Goal: Transaction & Acquisition: Purchase product/service

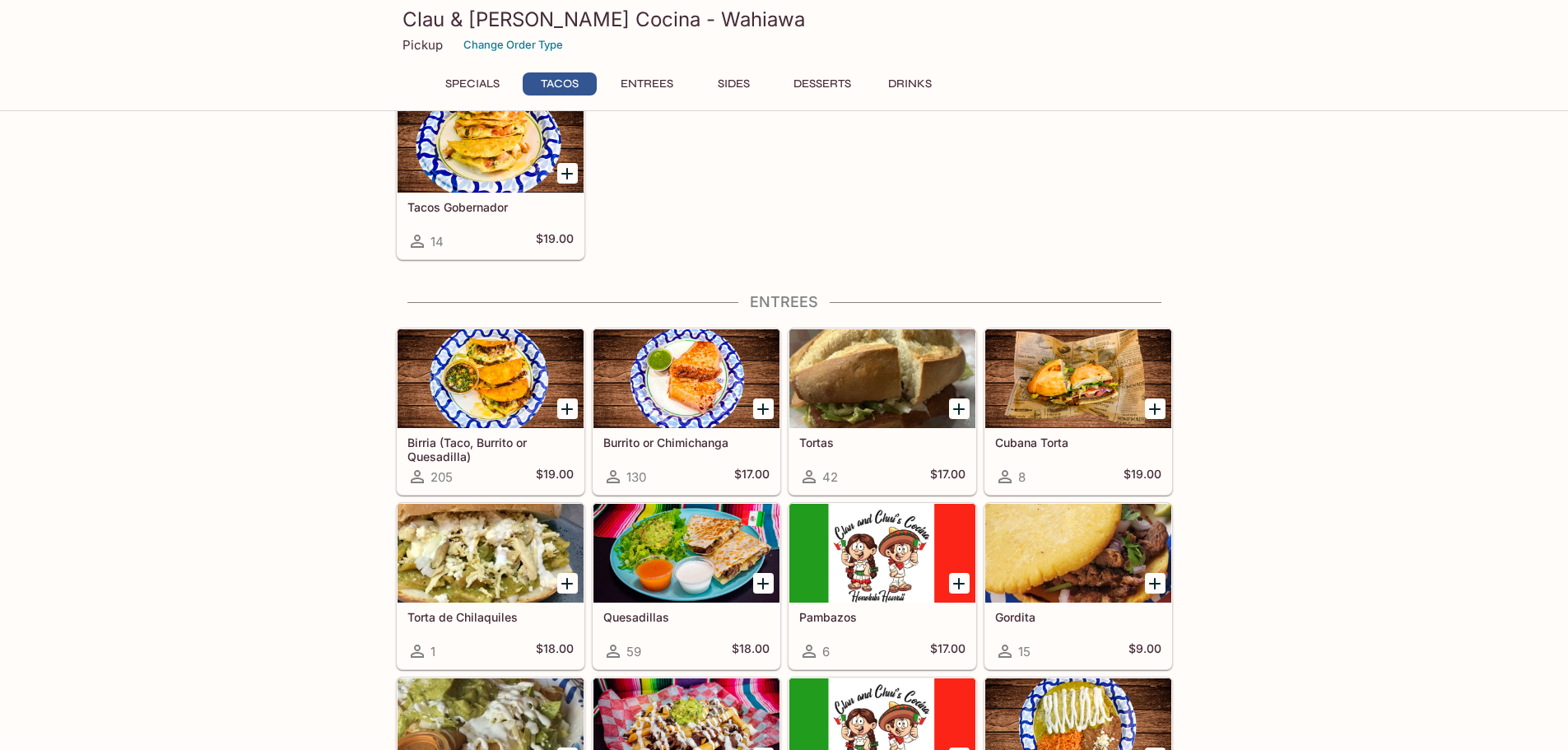
scroll to position [576, 0]
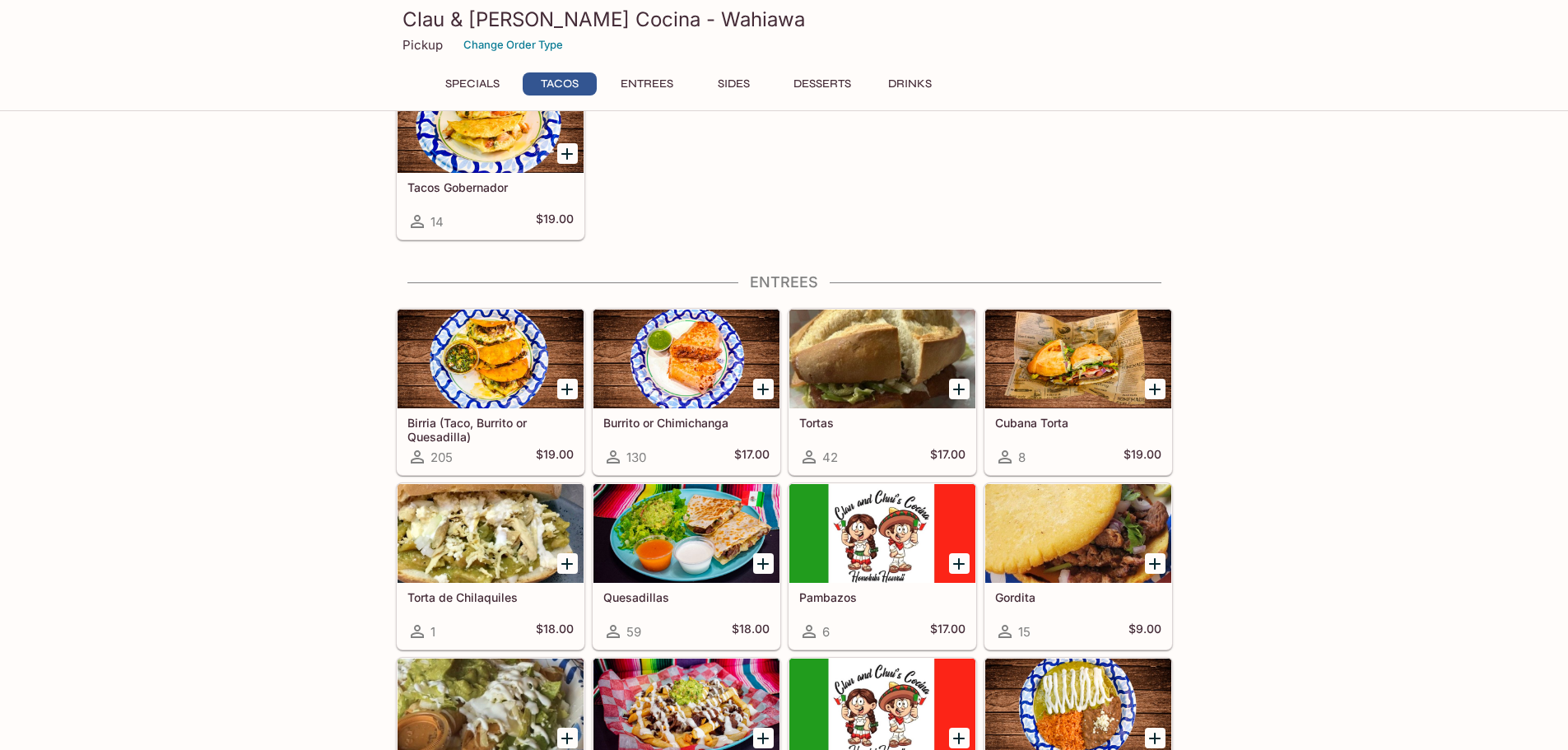
click at [684, 424] on h5 "Burrito or Chimichanga" at bounding box center [686, 423] width 166 height 14
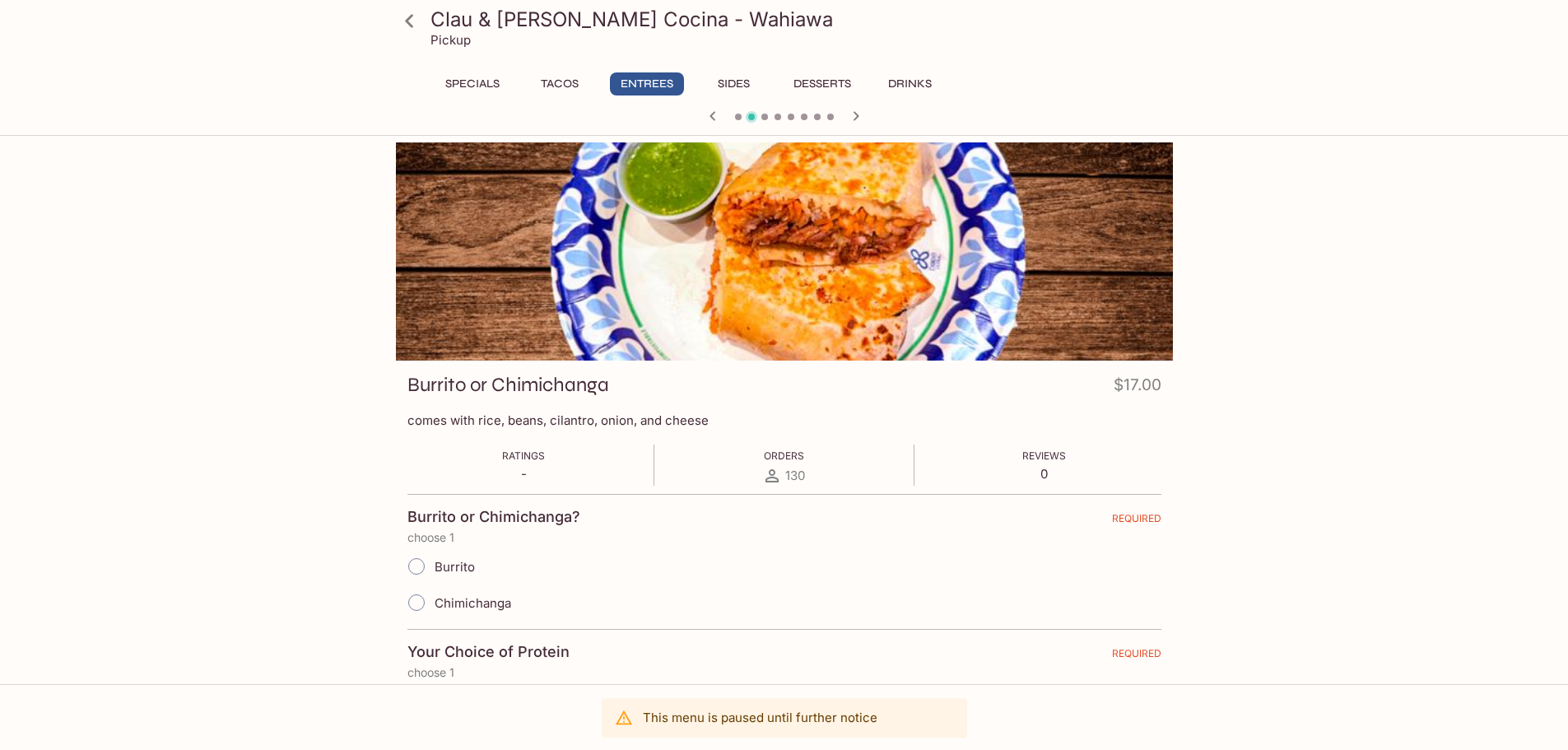
click at [574, 81] on button "Tacos" at bounding box center [559, 83] width 74 height 23
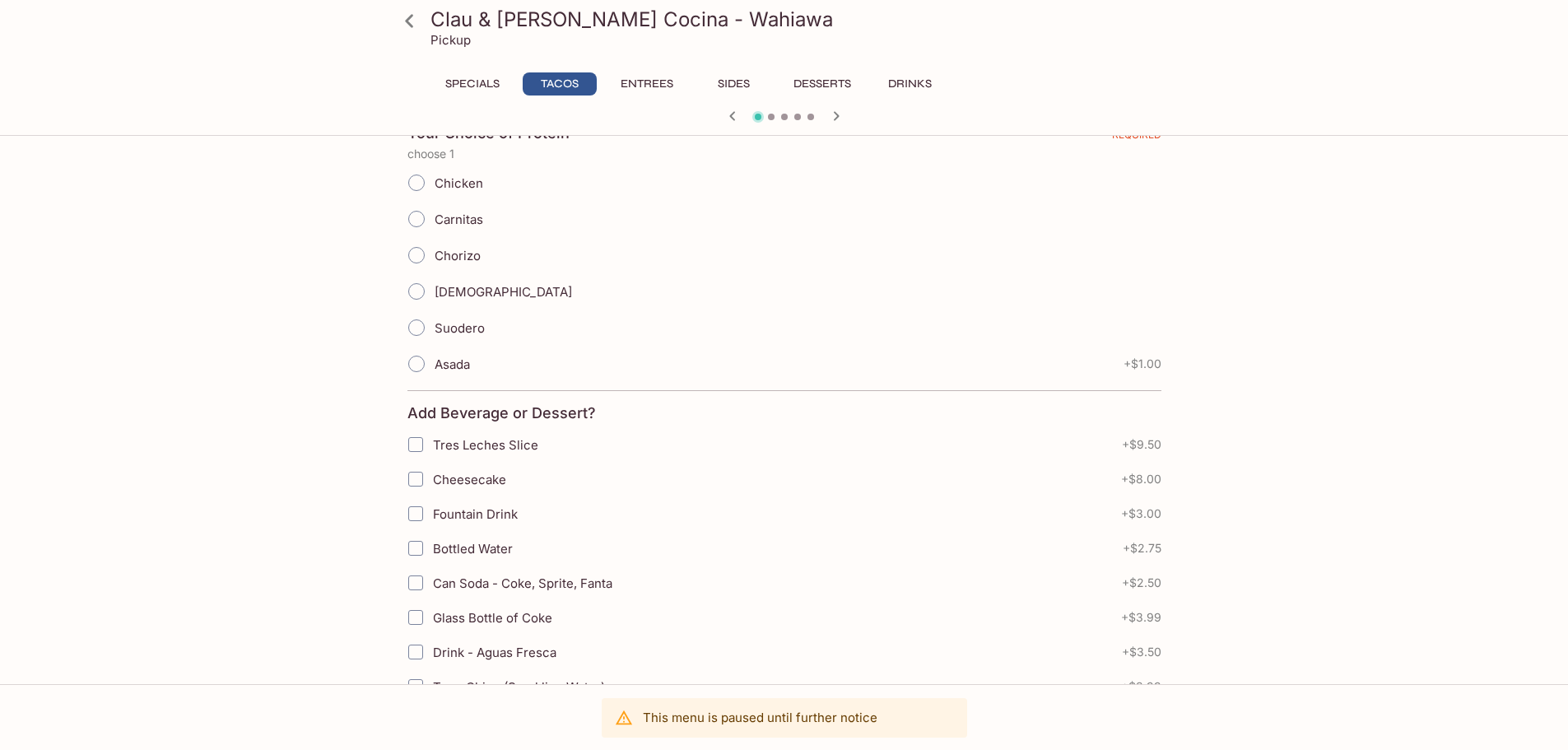
scroll to position [741, 0]
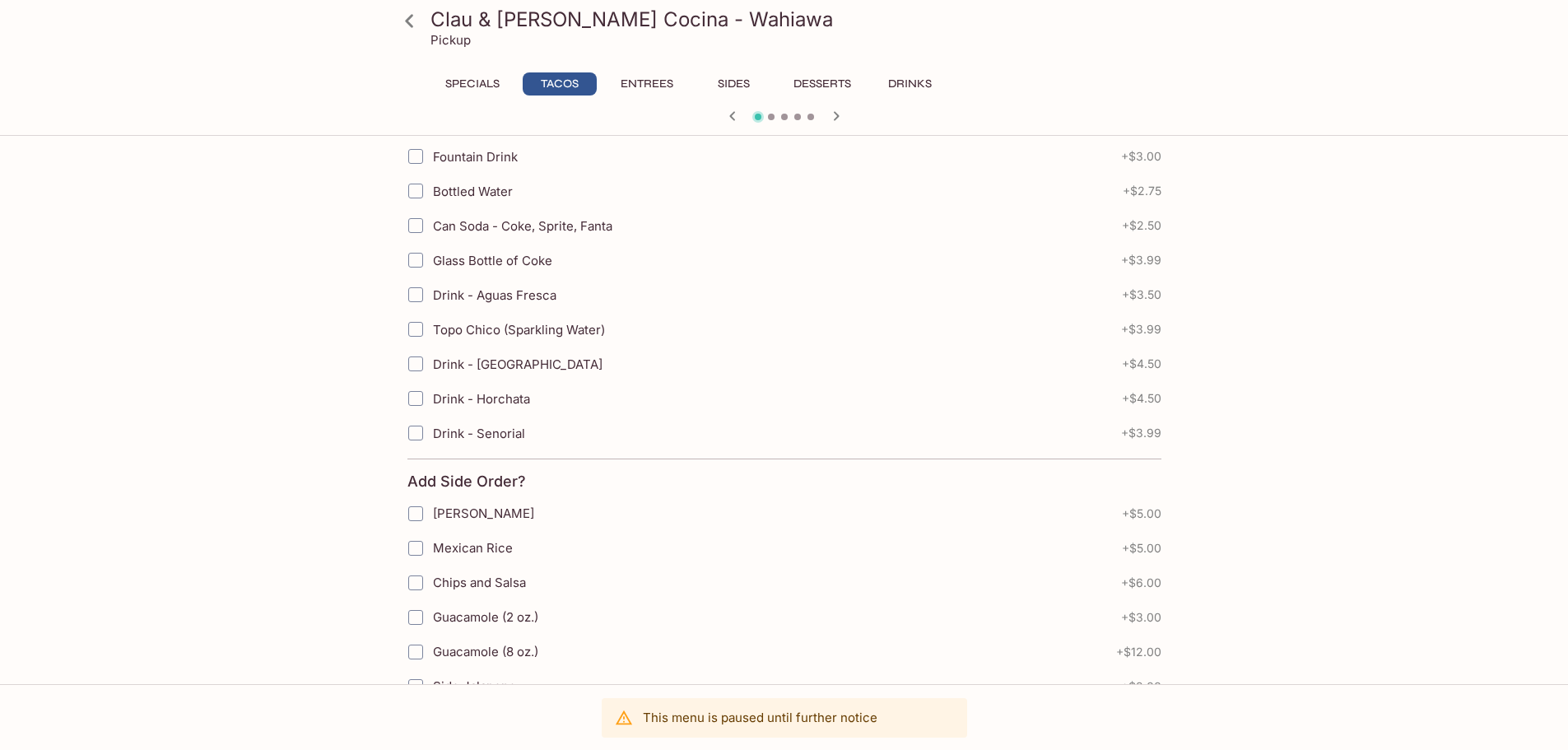
click at [471, 81] on button "Specials" at bounding box center [472, 83] width 74 height 23
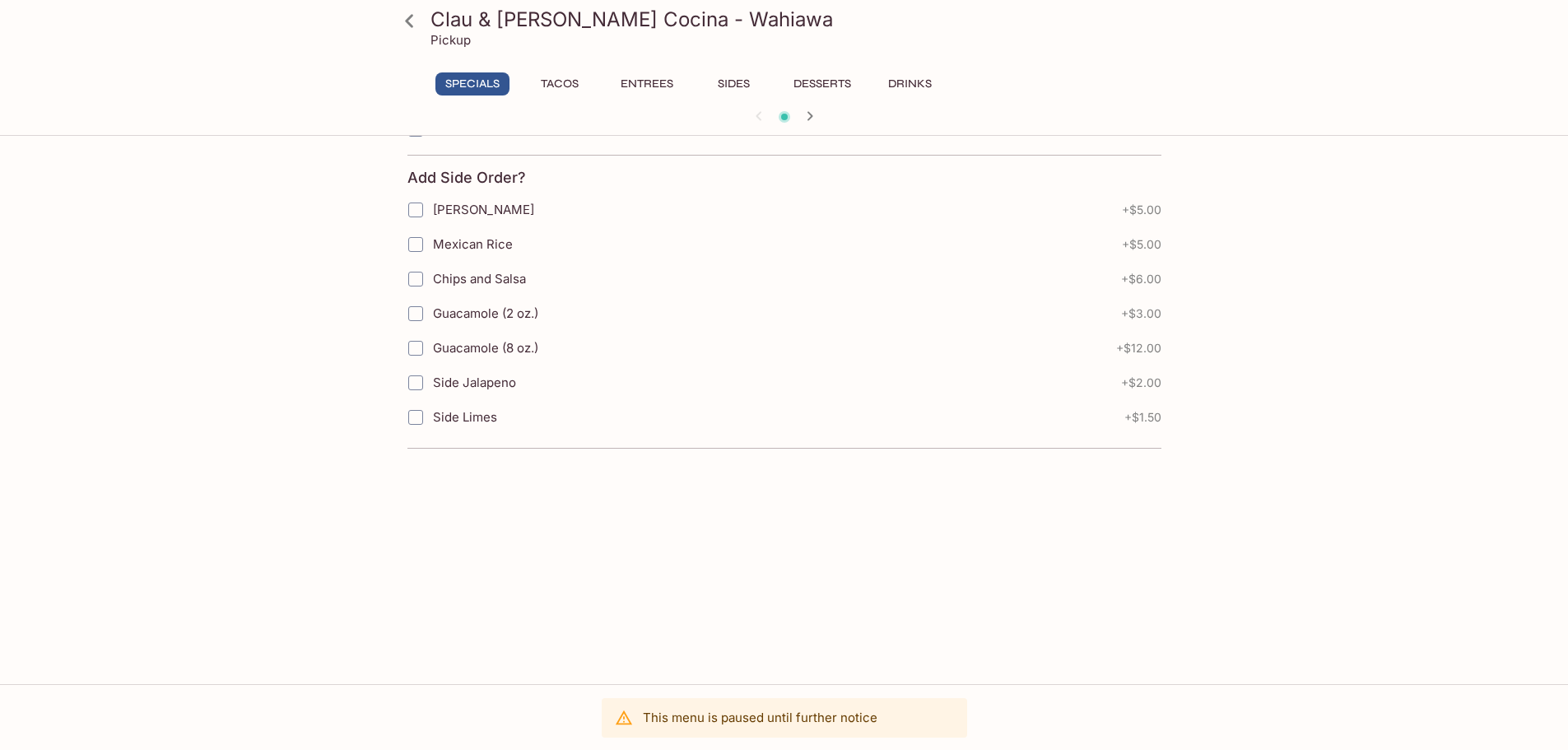
scroll to position [247, 0]
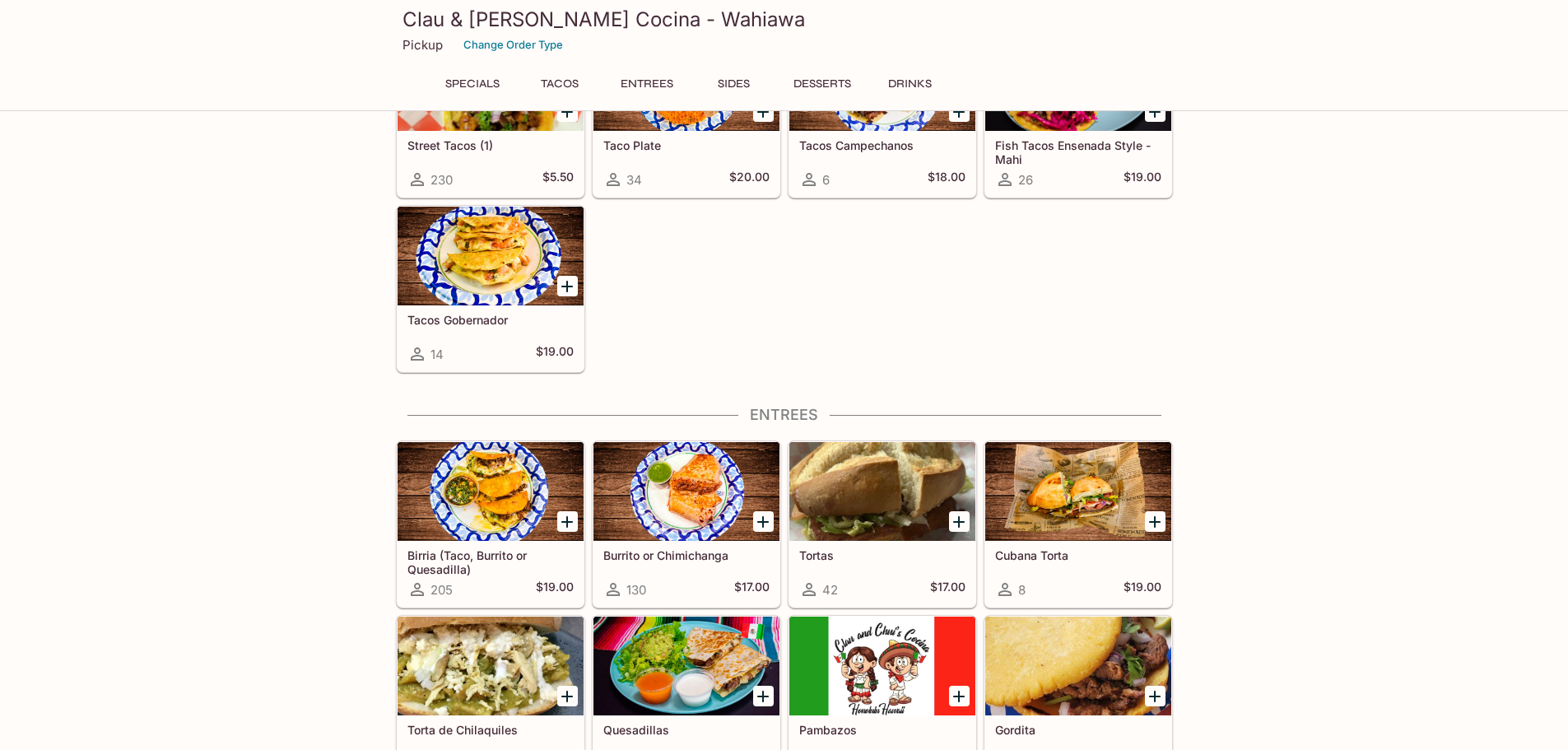
scroll to position [437, 0]
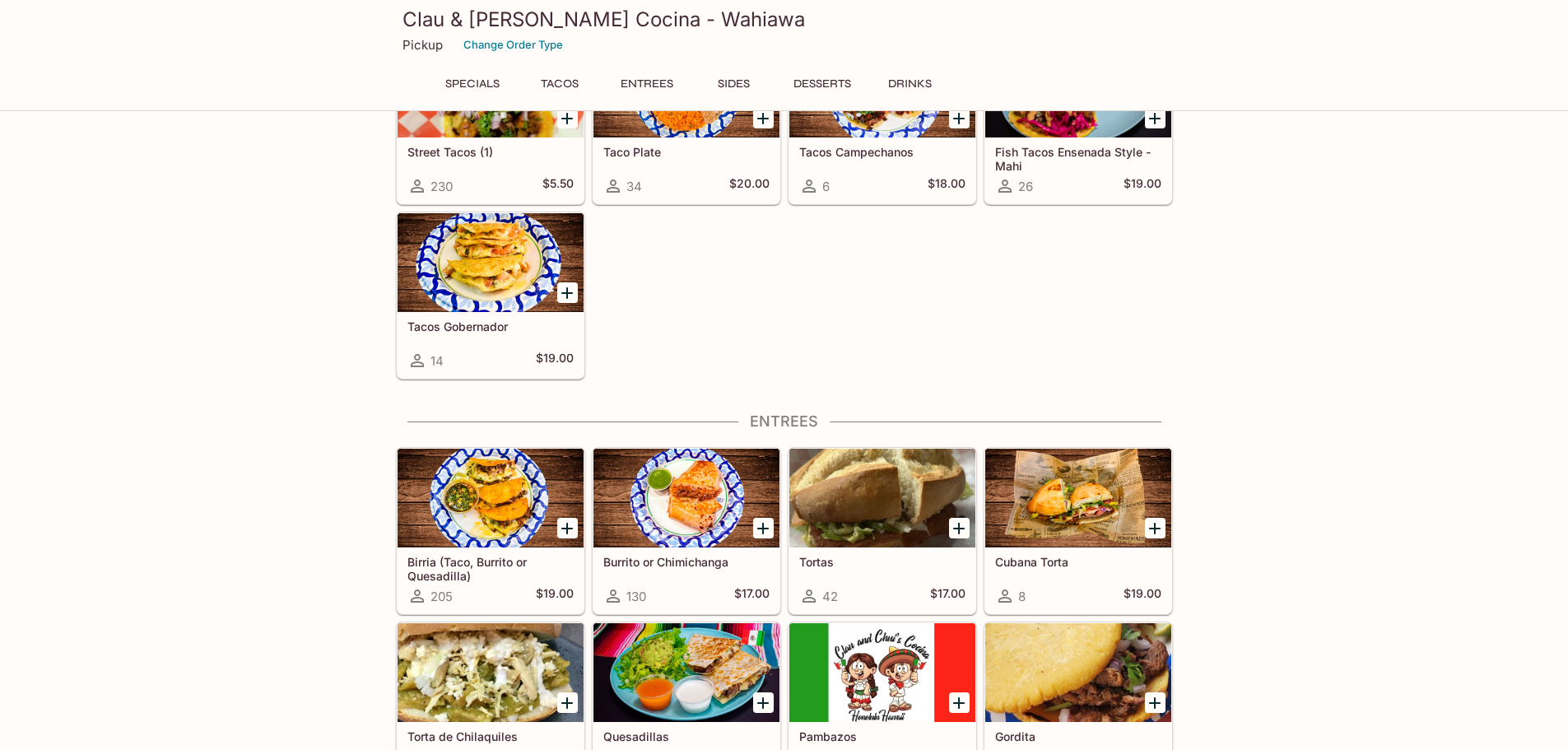
click at [1115, 184] on div "26 $19.00" at bounding box center [1078, 186] width 166 height 20
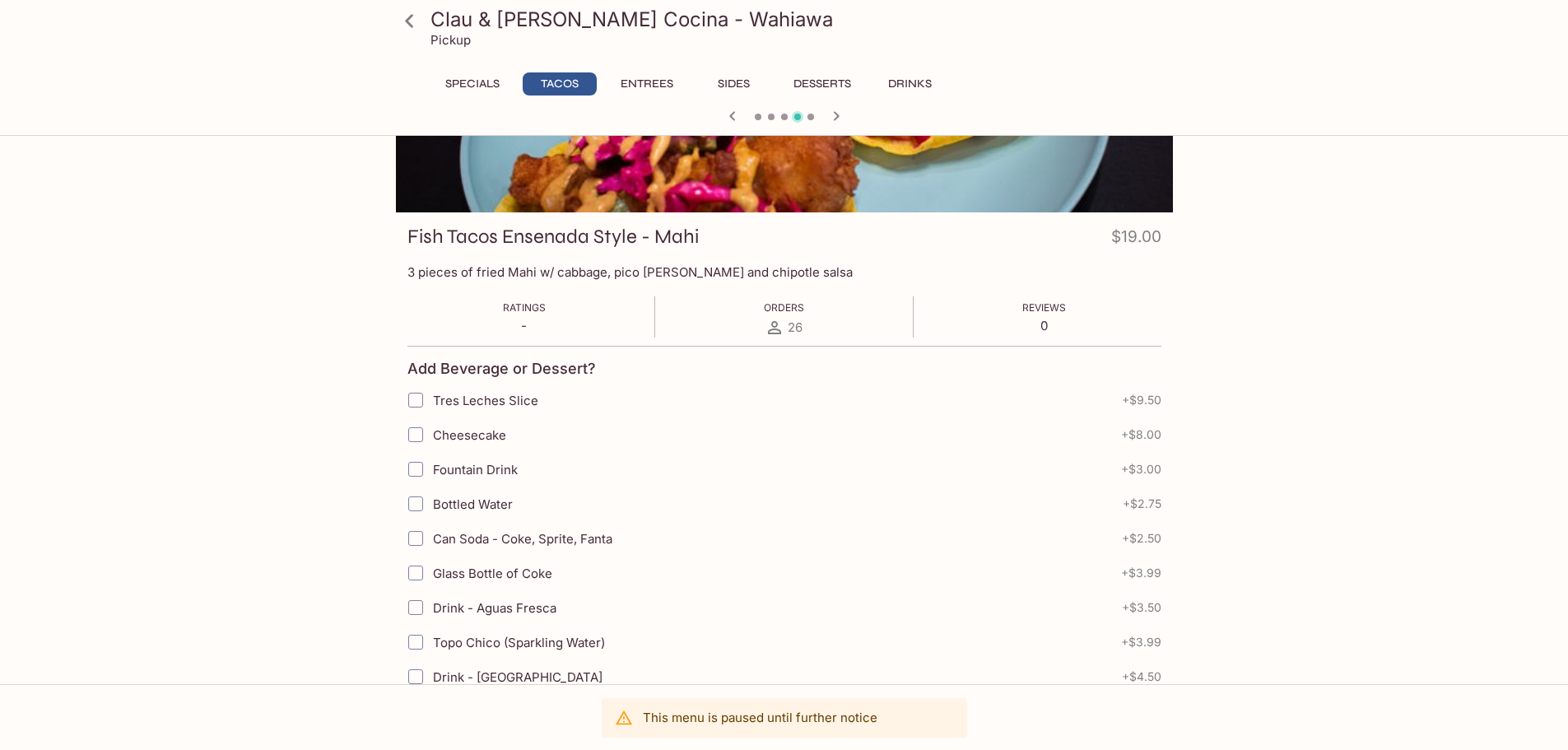
scroll to position [164, 0]
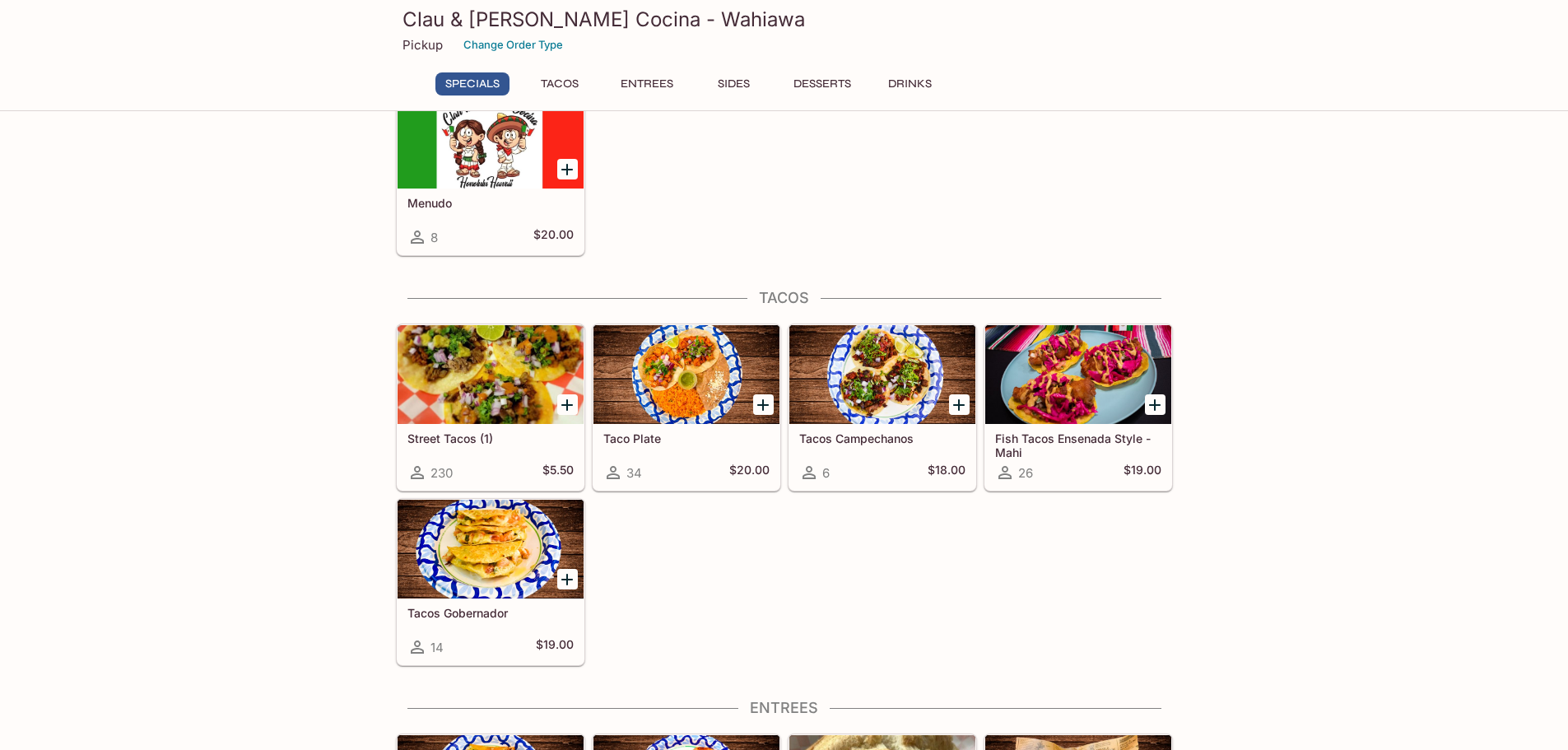
scroll to position [19, 0]
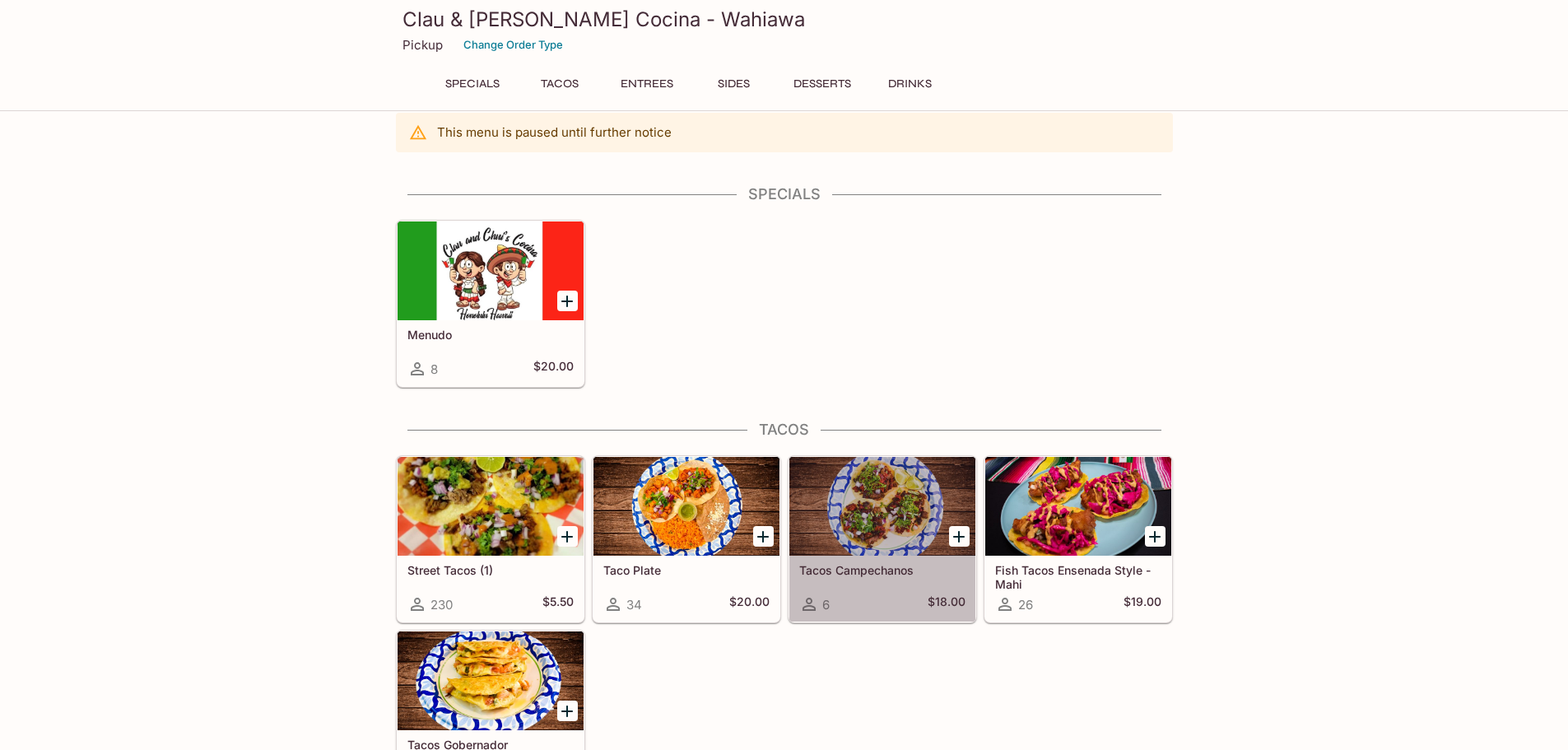
click at [863, 543] on div at bounding box center [882, 507] width 186 height 99
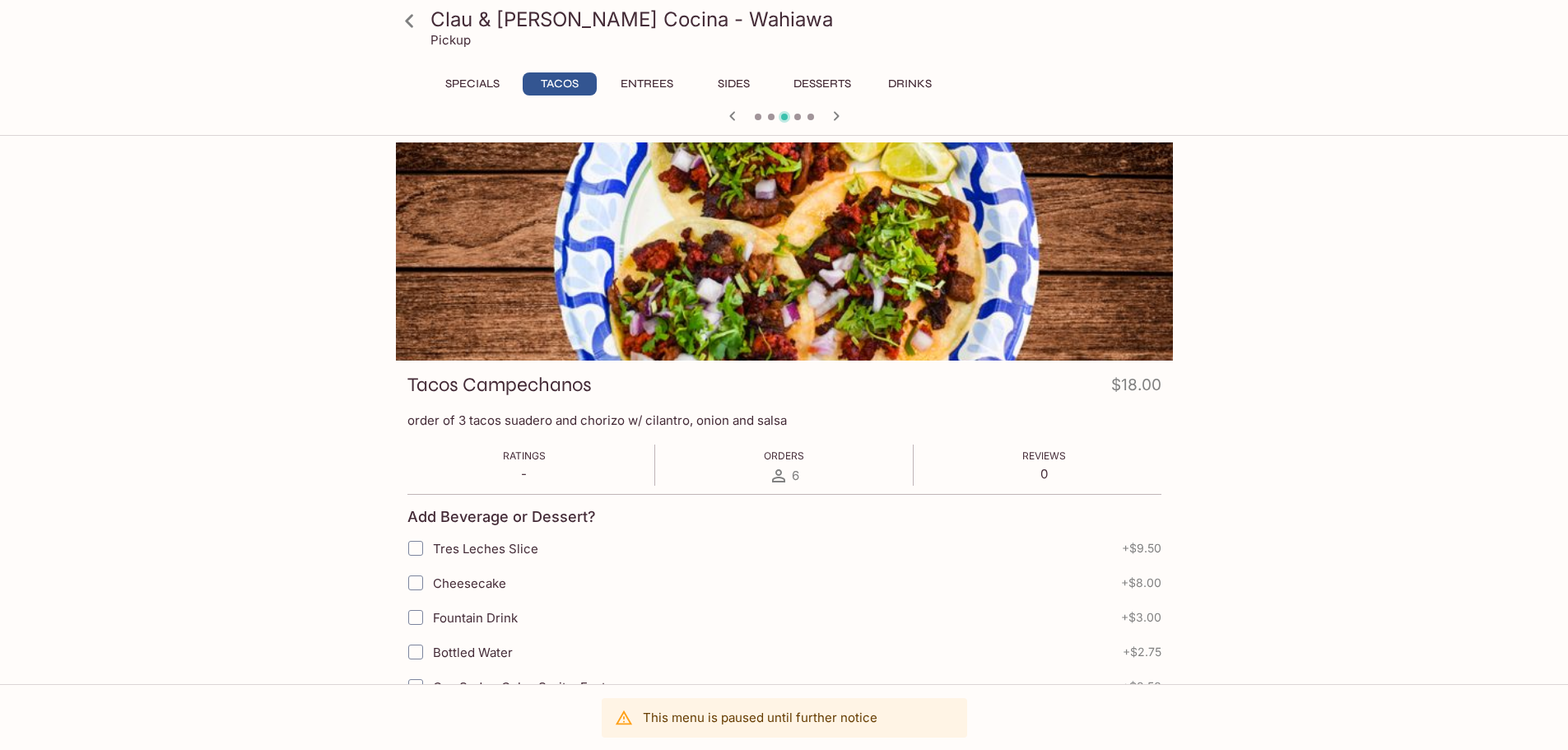
click at [716, 718] on p "This menu is paused until further notice" at bounding box center [761, 717] width 235 height 16
click at [715, 719] on p "This menu is paused until further notice" at bounding box center [761, 717] width 235 height 16
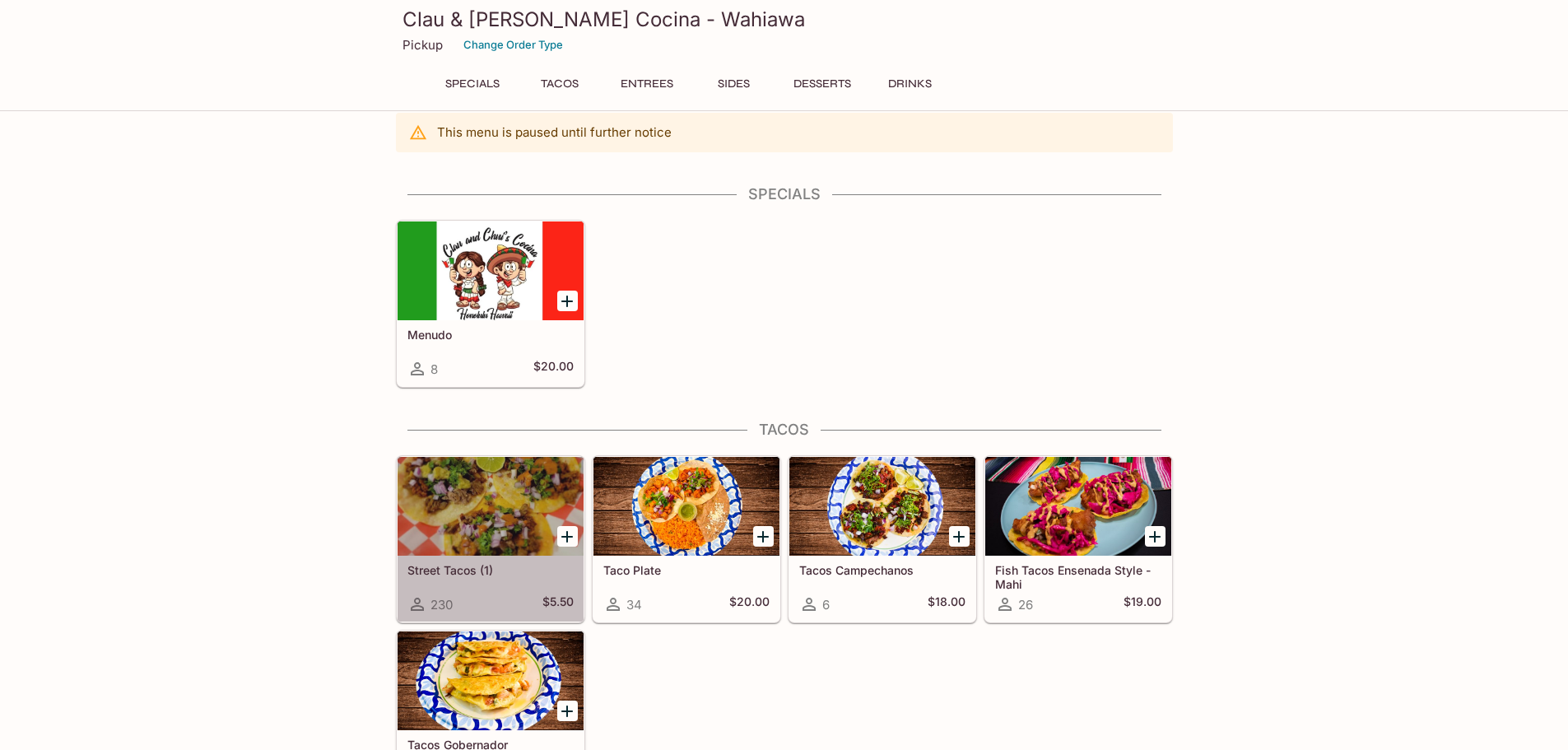
click at [465, 527] on div at bounding box center [491, 507] width 186 height 99
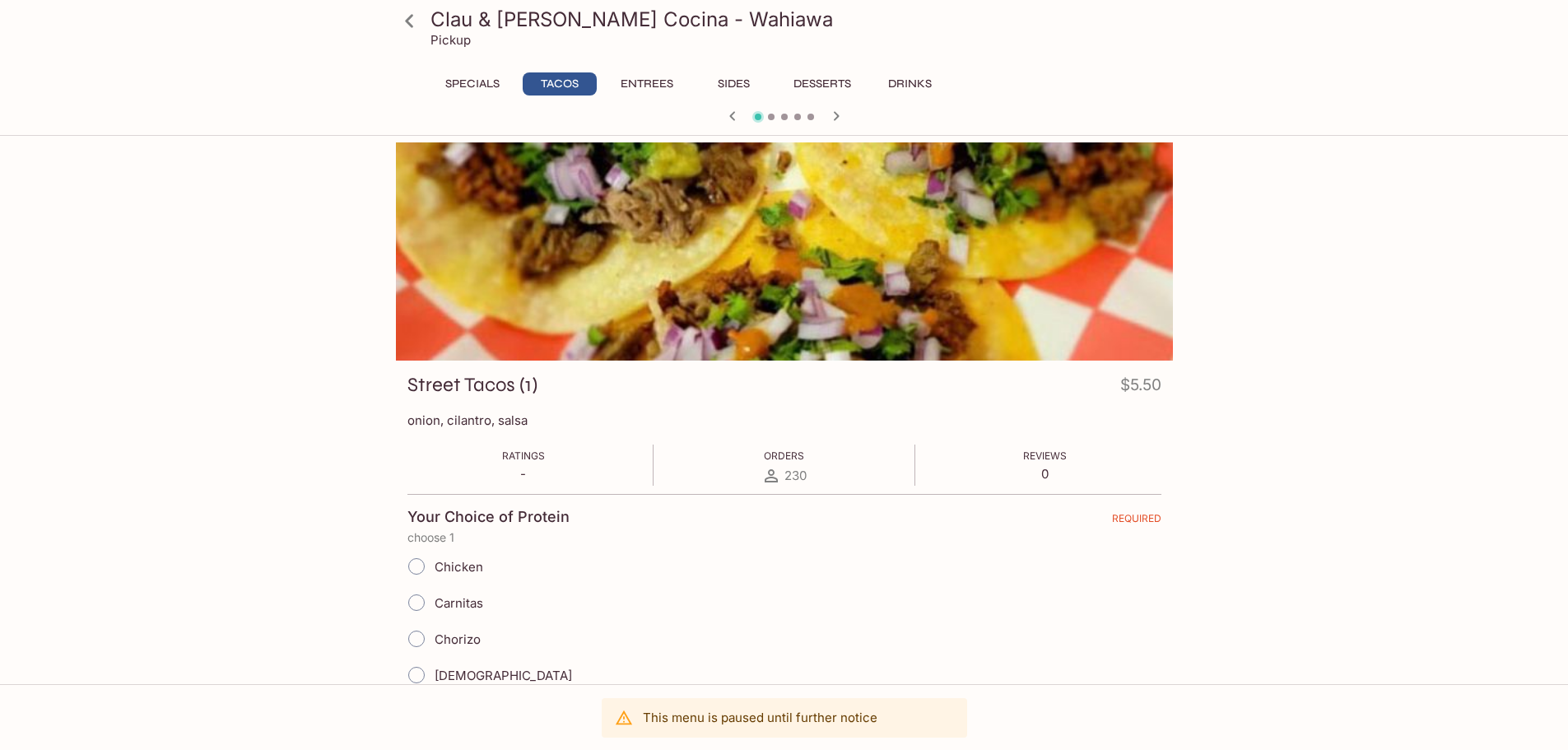
click at [692, 731] on div "This menu is paused until further notice" at bounding box center [761, 717] width 235 height 29
click at [705, 636] on div "Chorizo" at bounding box center [784, 638] width 754 height 36
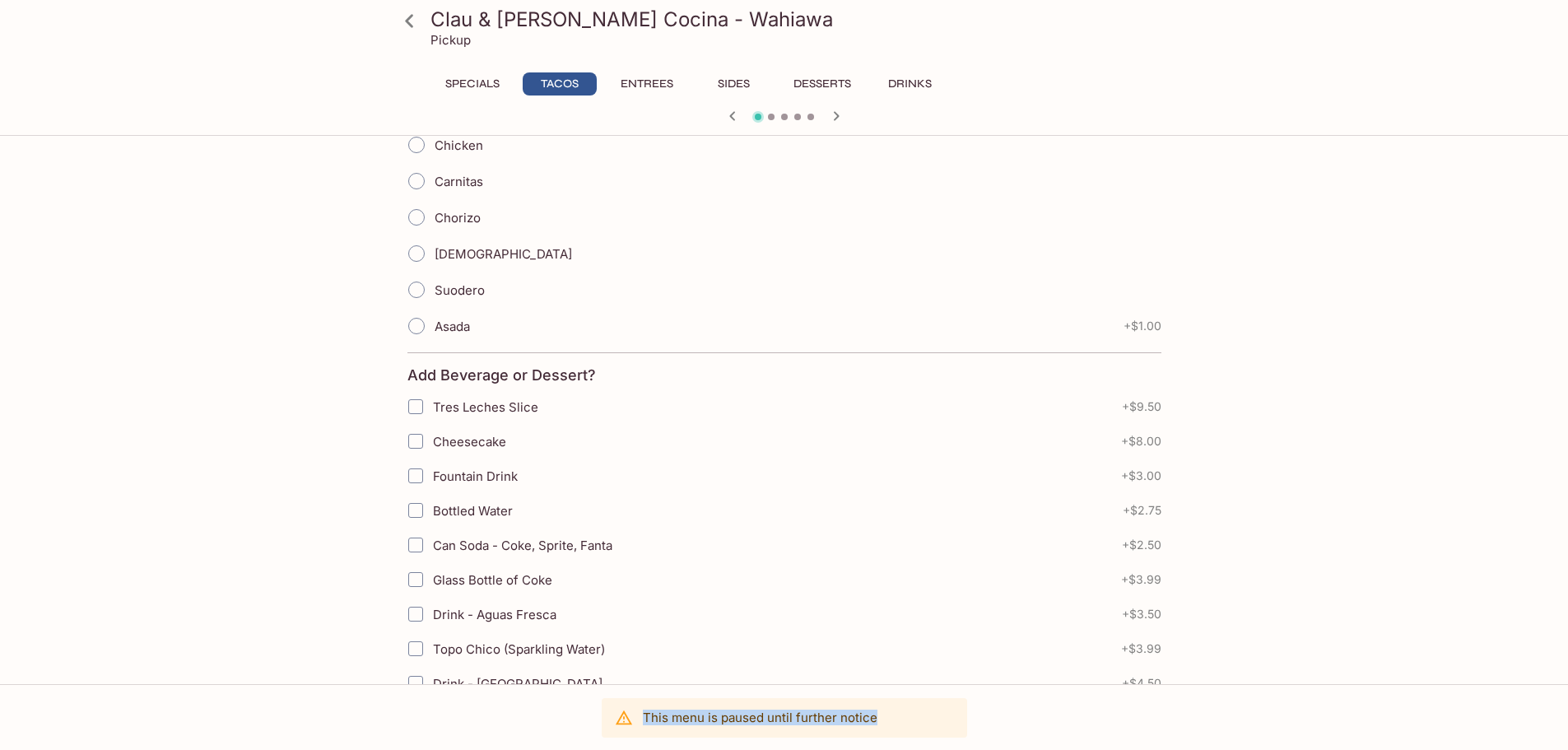
scroll to position [247, 0]
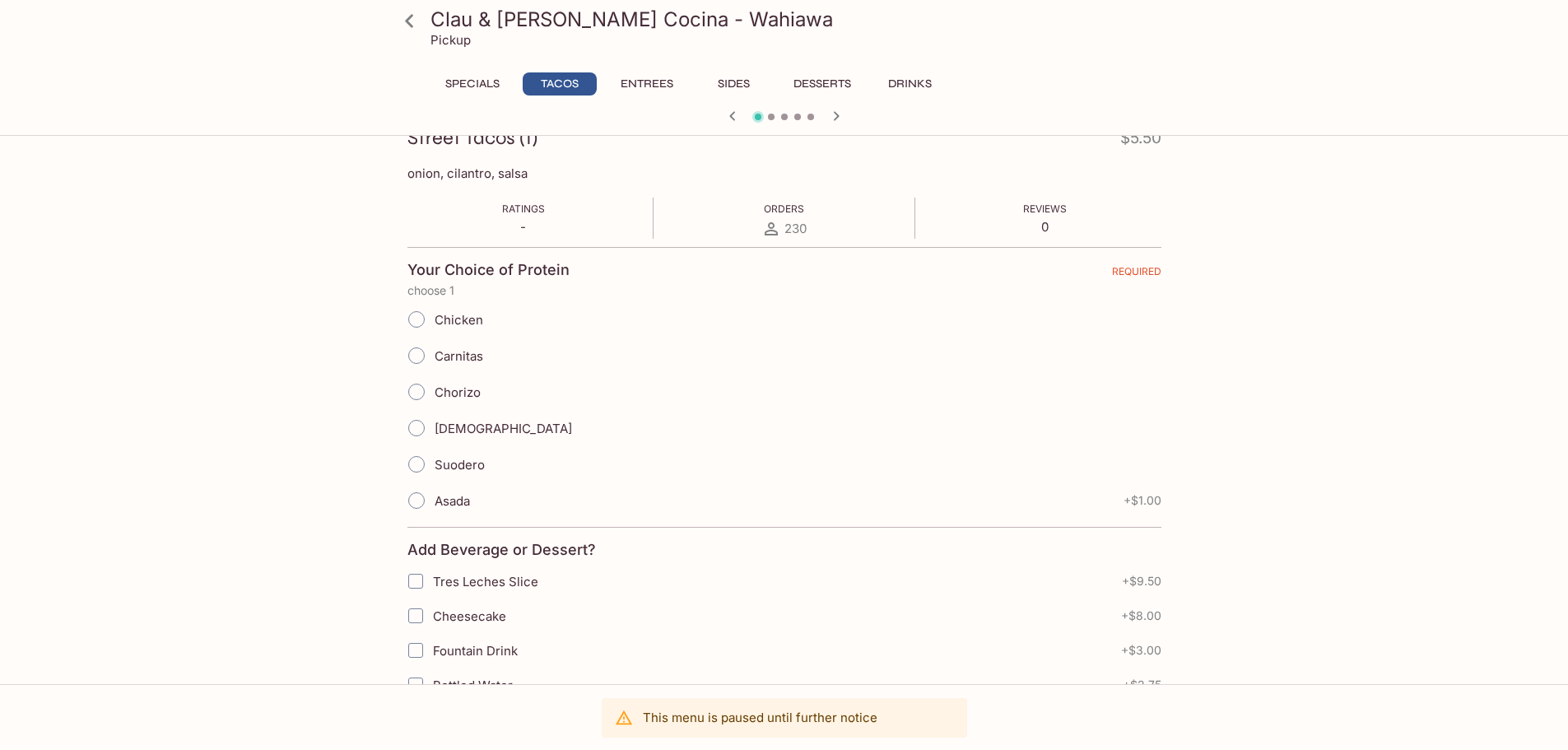
click at [853, 625] on label "Cheesecake" at bounding box center [680, 616] width 564 height 34
click at [432, 625] on input "Cheesecake" at bounding box center [415, 615] width 33 height 33
checkbox input "true"
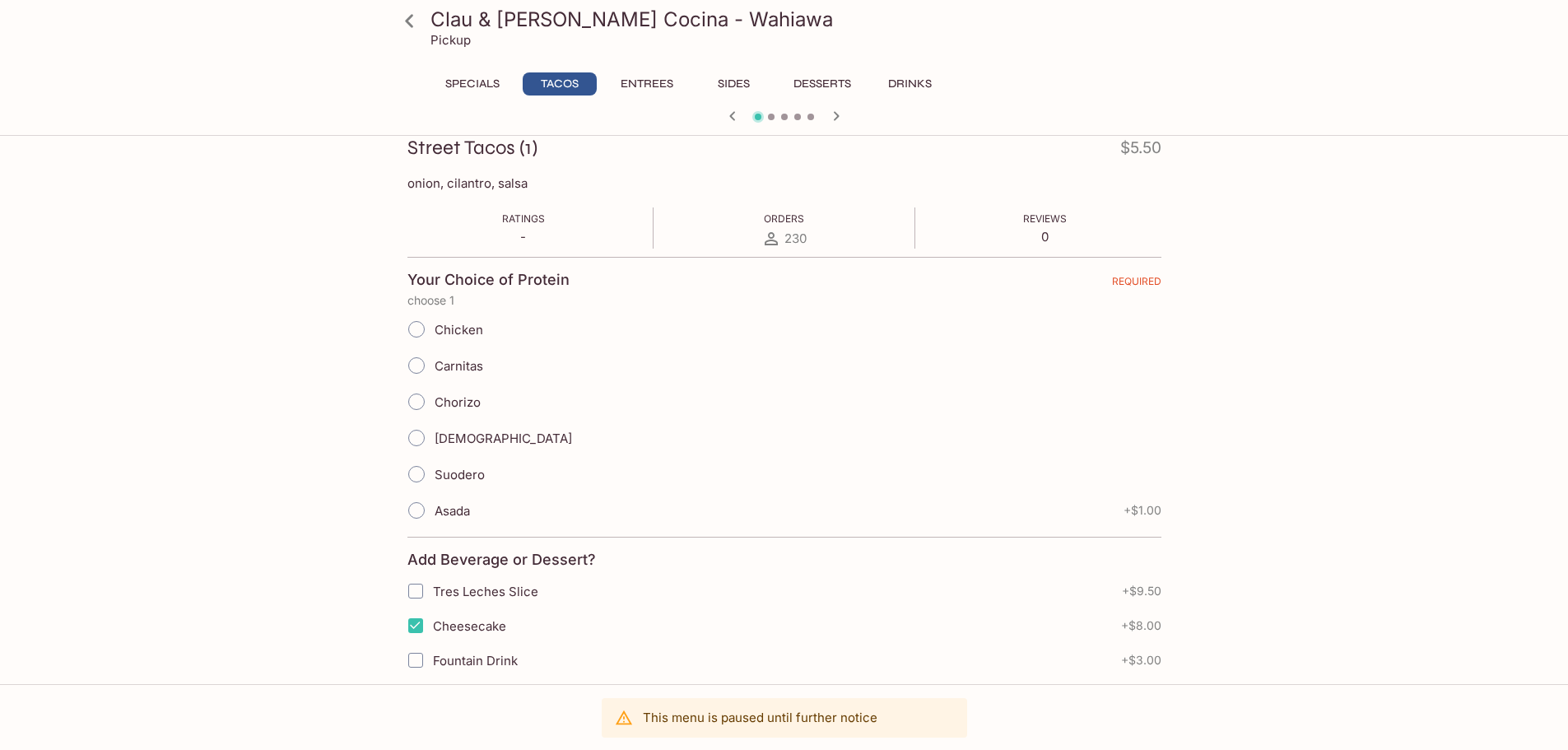
scroll to position [330, 0]
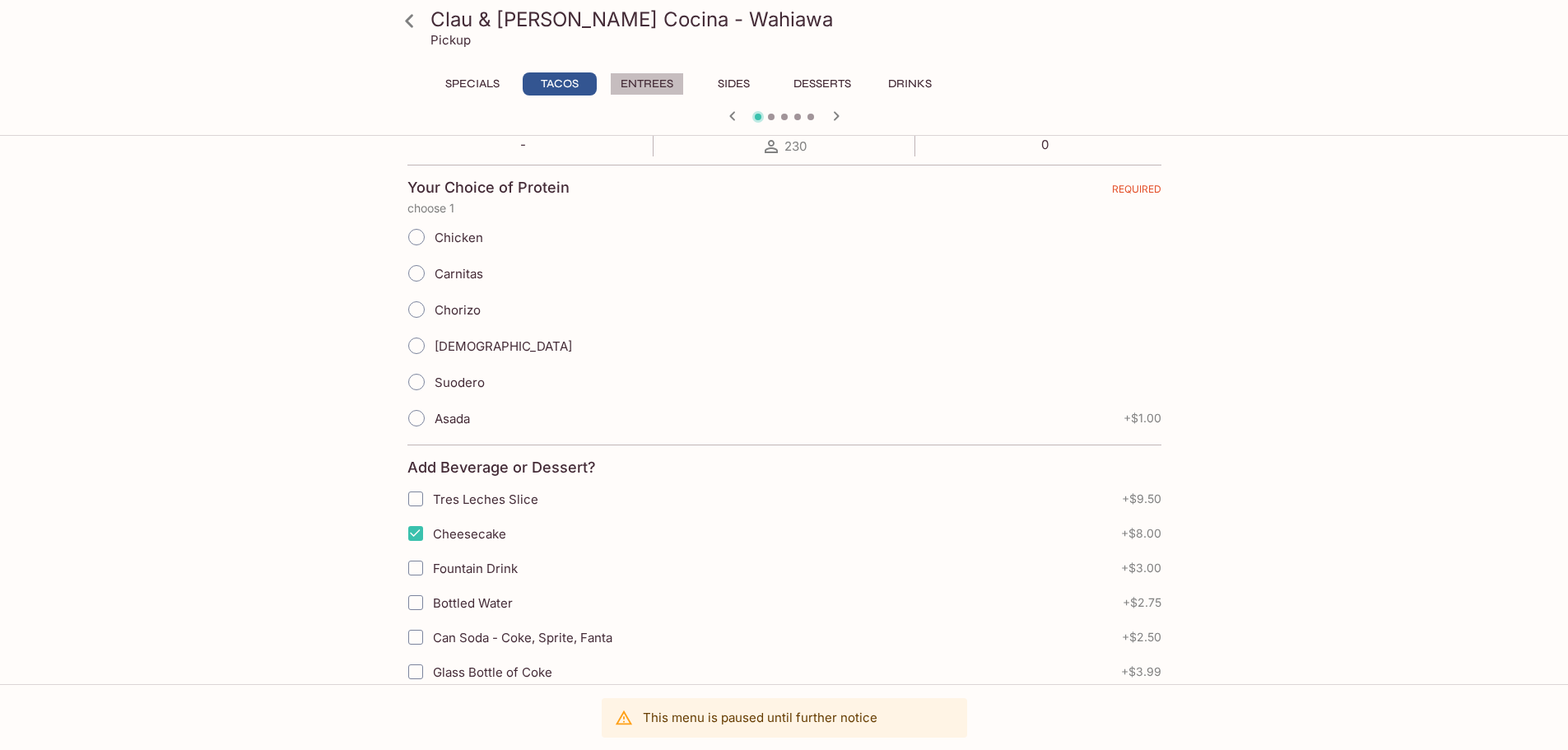
click at [657, 83] on button "Entrees" at bounding box center [646, 83] width 74 height 23
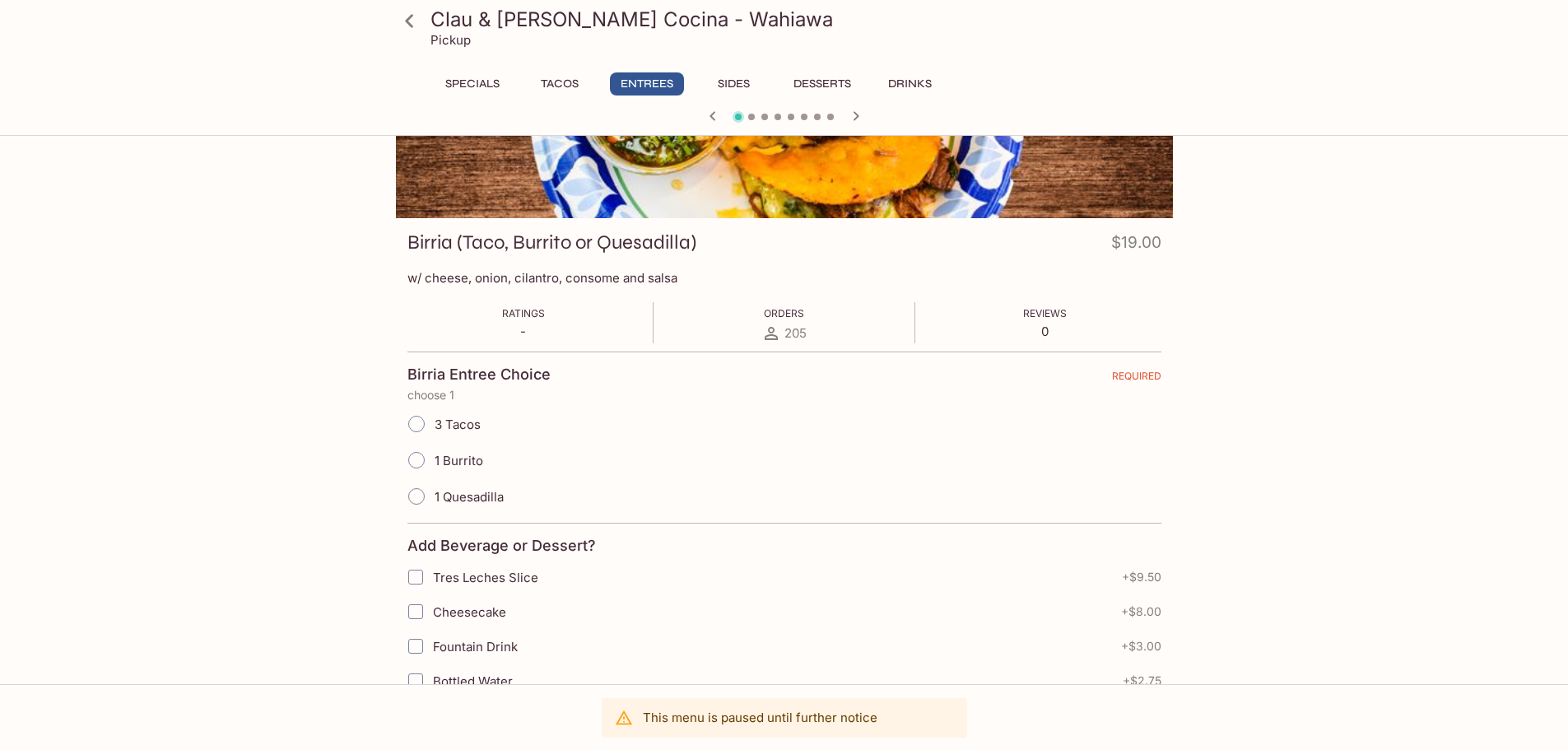
scroll to position [0, 0]
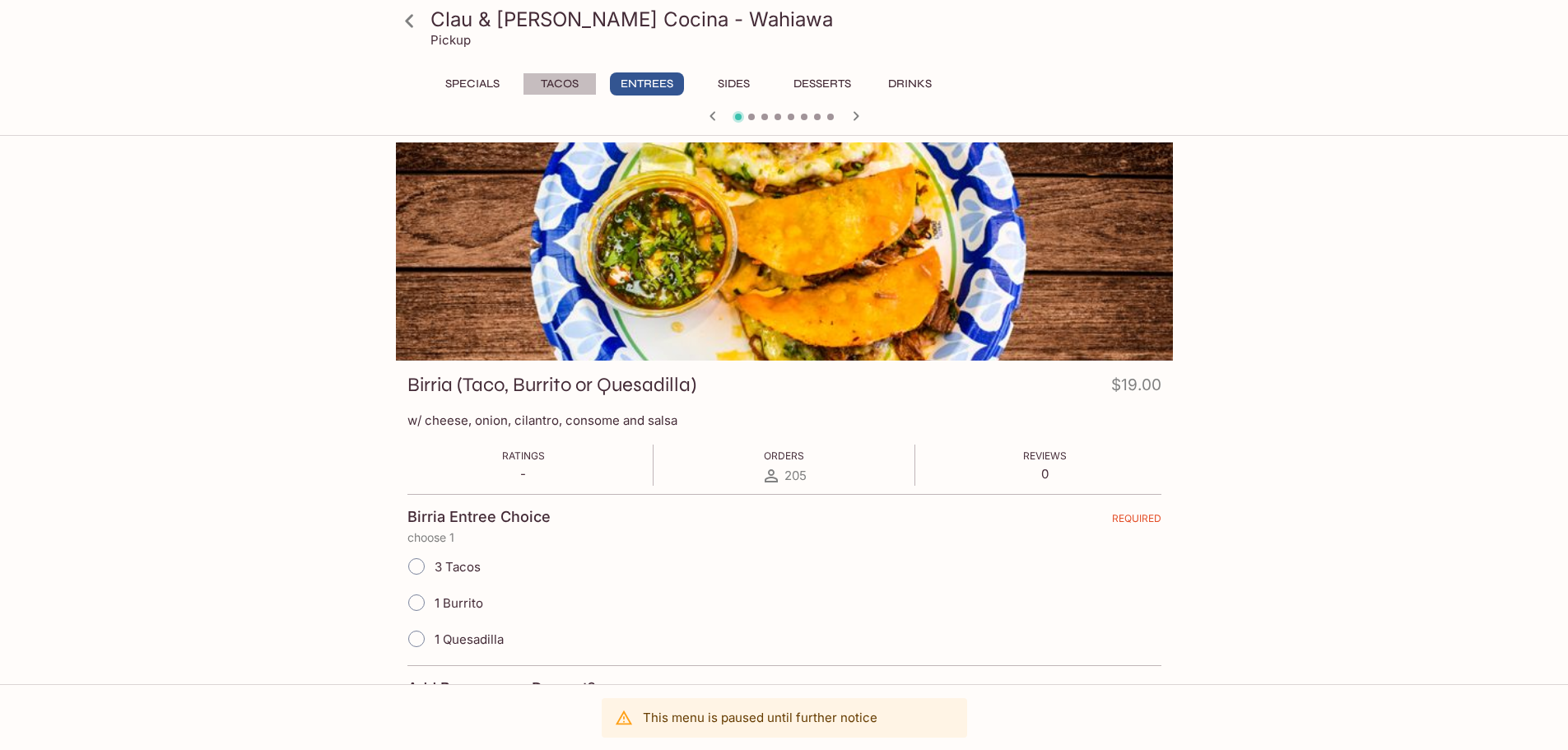
click at [564, 81] on button "Tacos" at bounding box center [559, 83] width 74 height 23
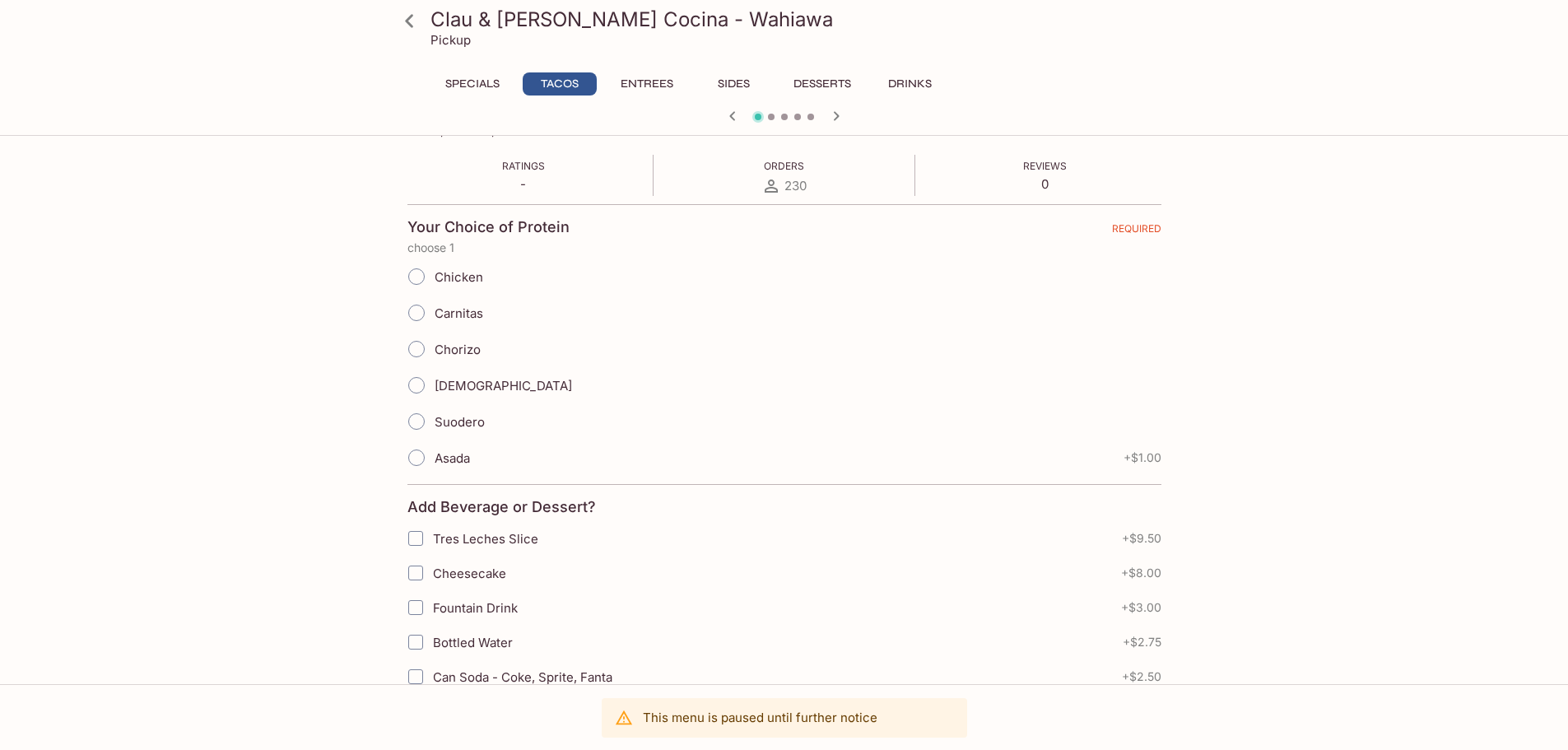
scroll to position [93, 0]
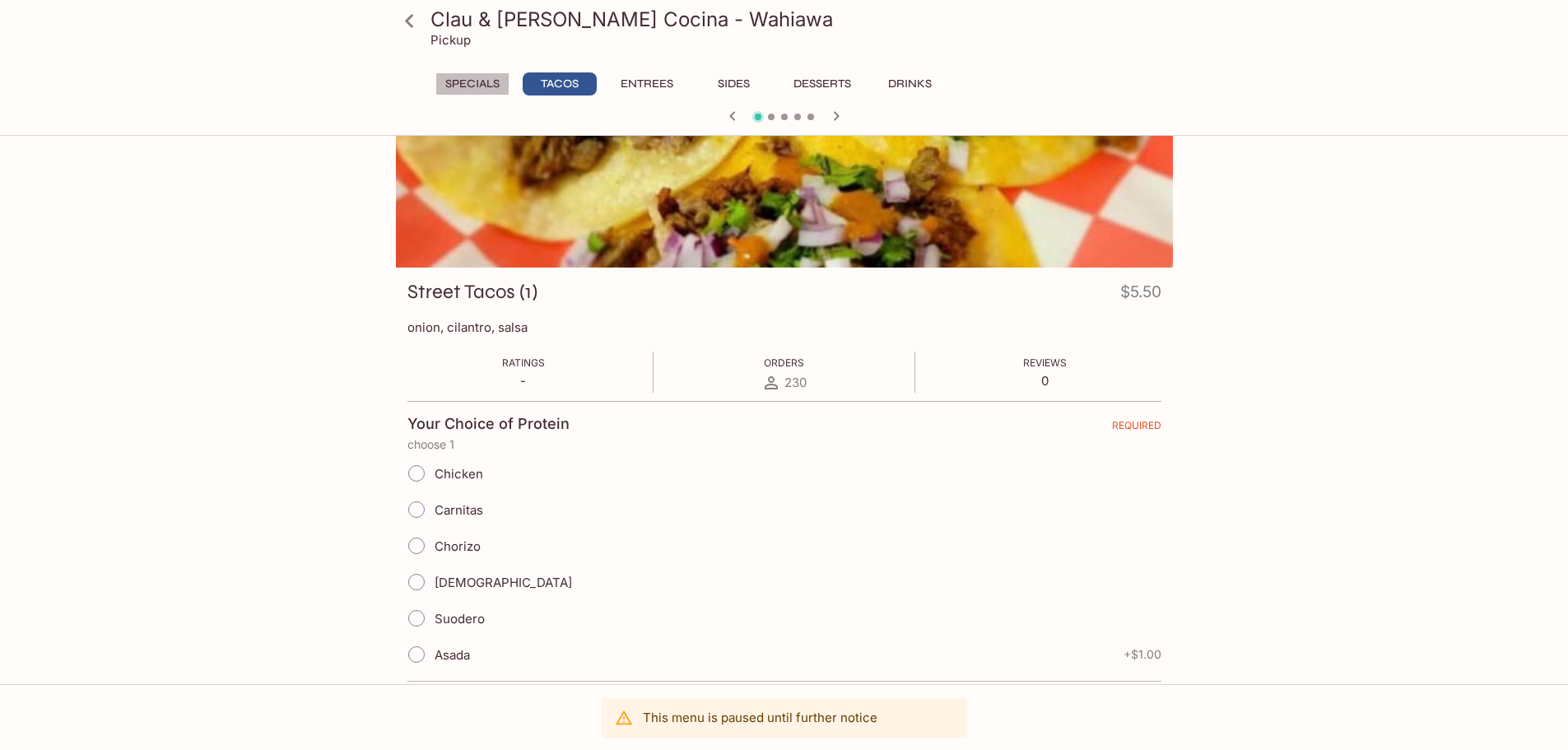
click at [476, 78] on button "Specials" at bounding box center [472, 83] width 74 height 23
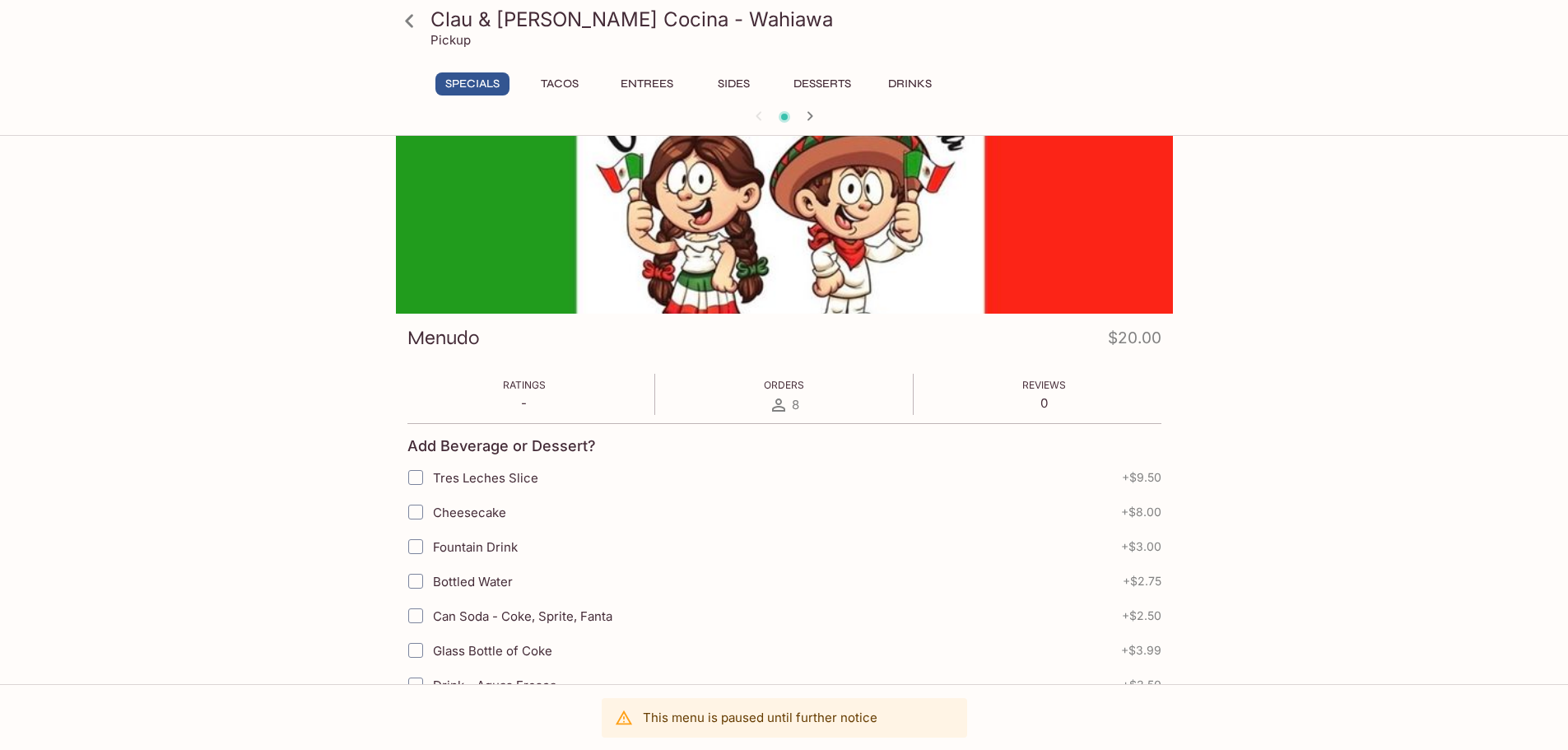
scroll to position [0, 0]
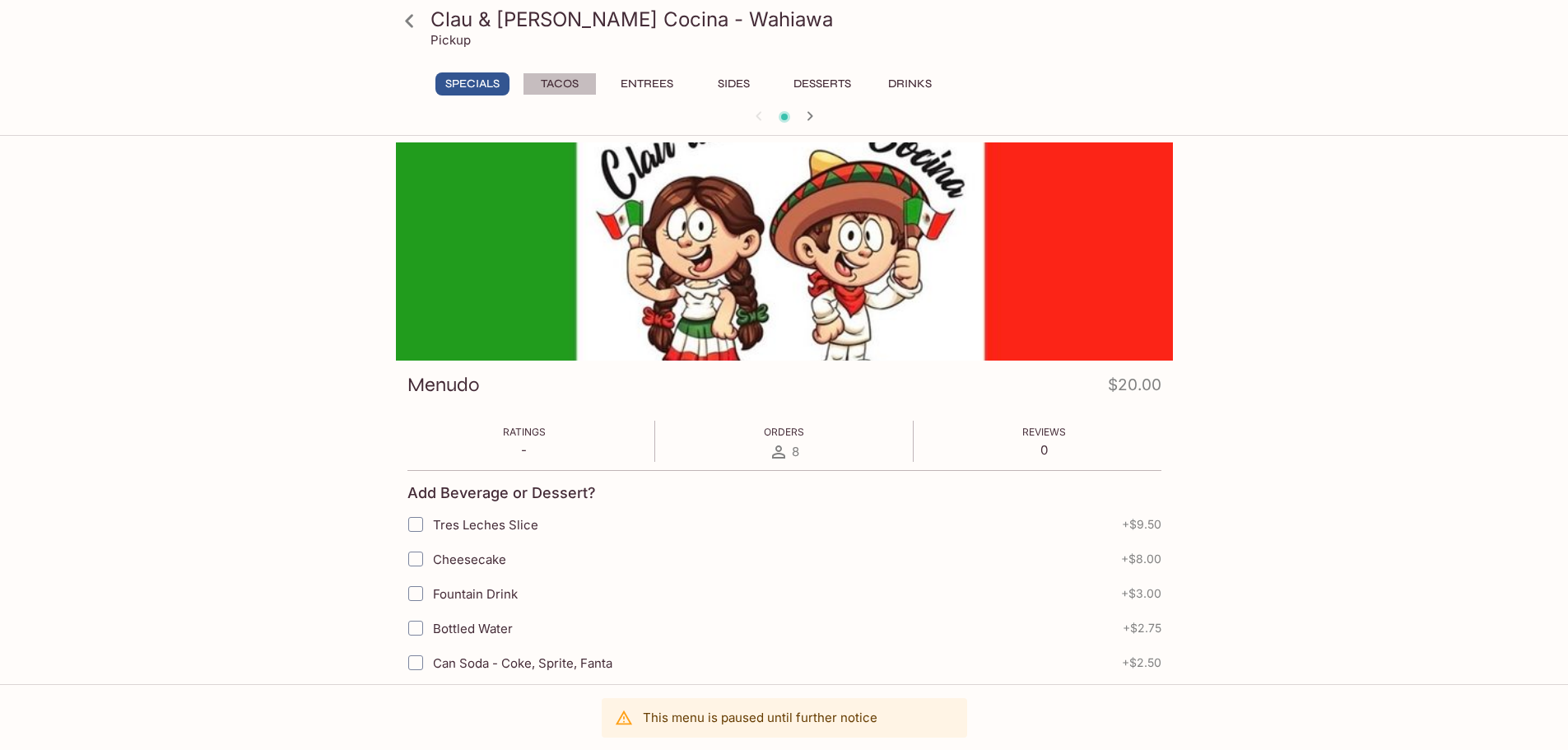
click at [556, 88] on button "Tacos" at bounding box center [559, 83] width 74 height 23
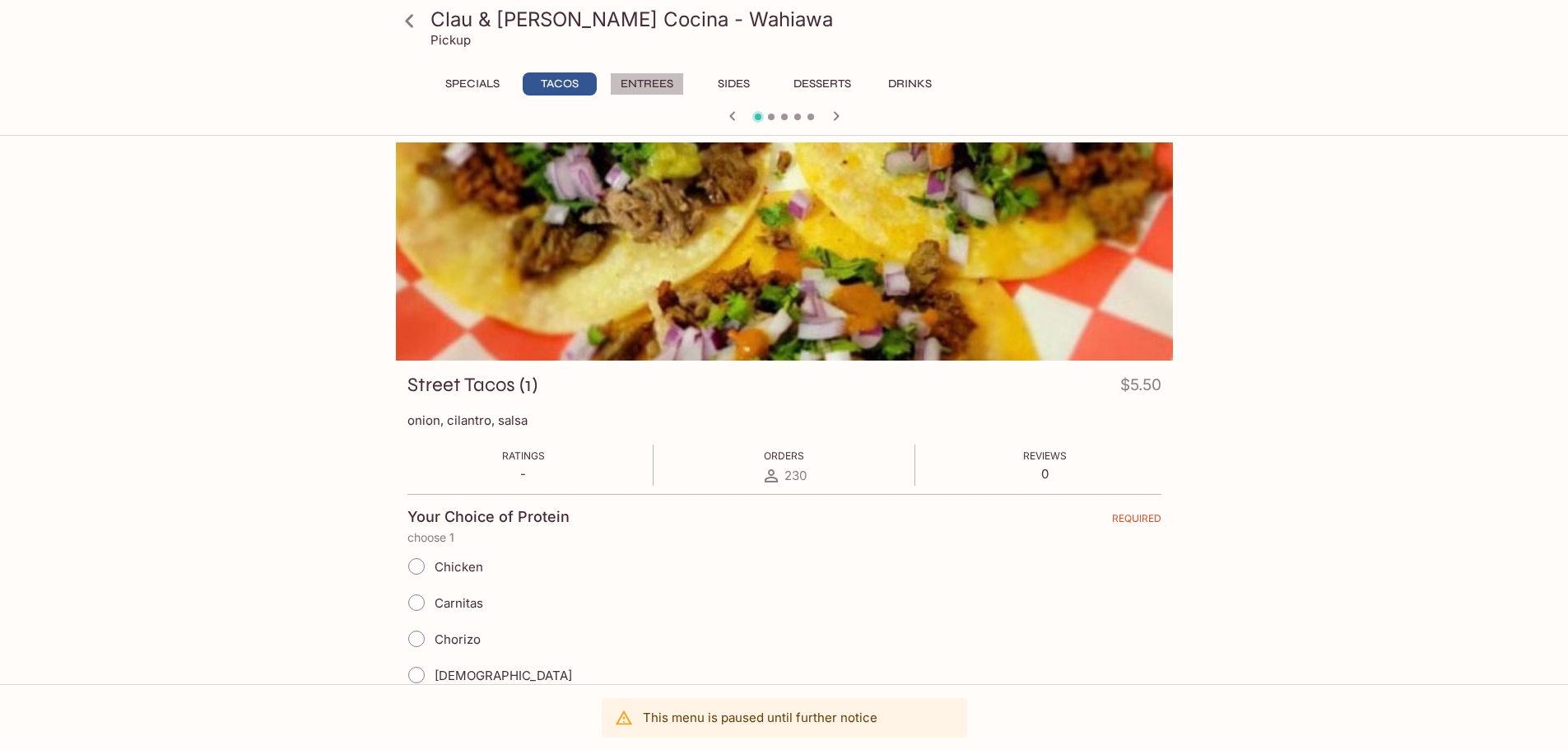
click at [625, 72] on button "Entrees" at bounding box center [646, 83] width 74 height 23
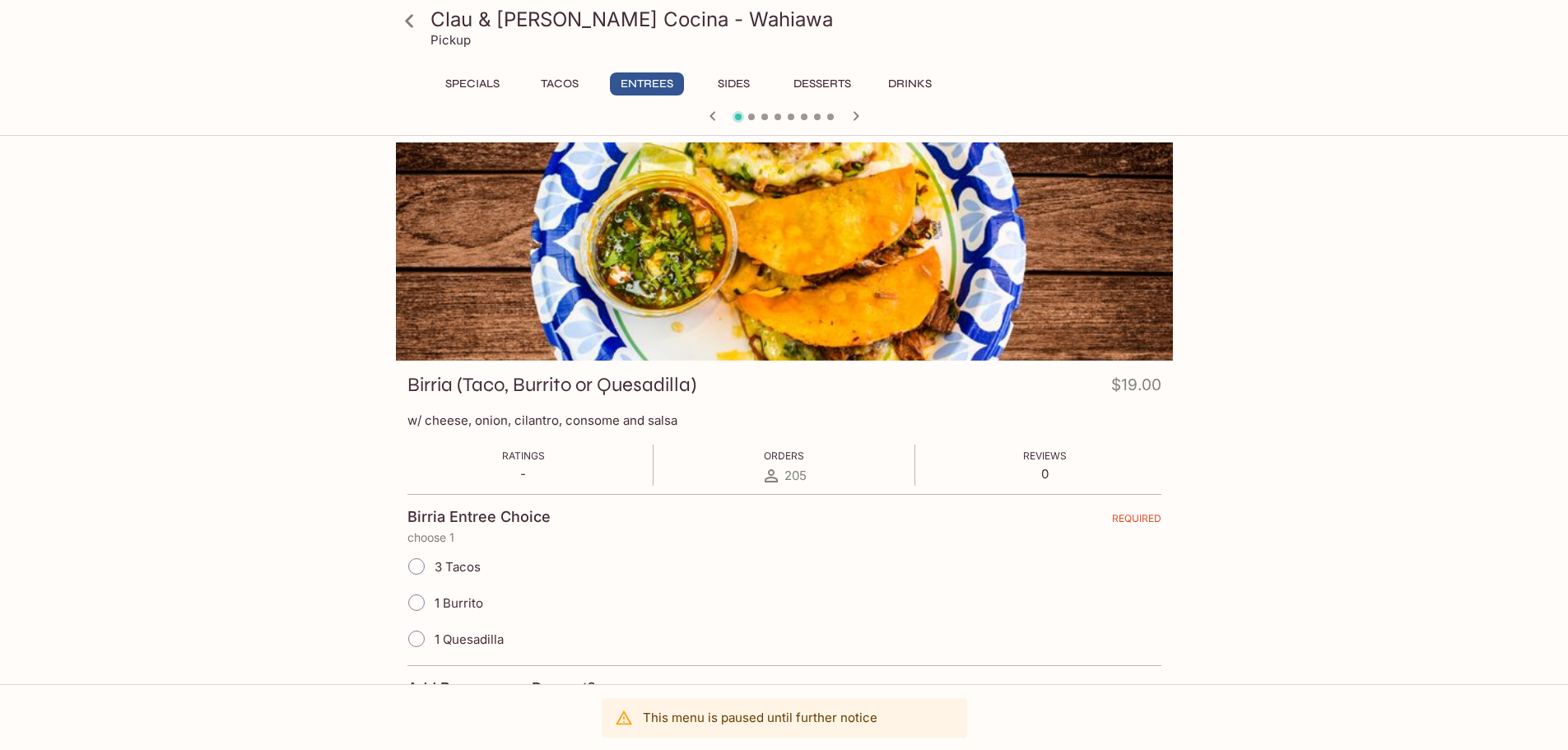
click at [715, 113] on icon "button" at bounding box center [713, 117] width 20 height 20
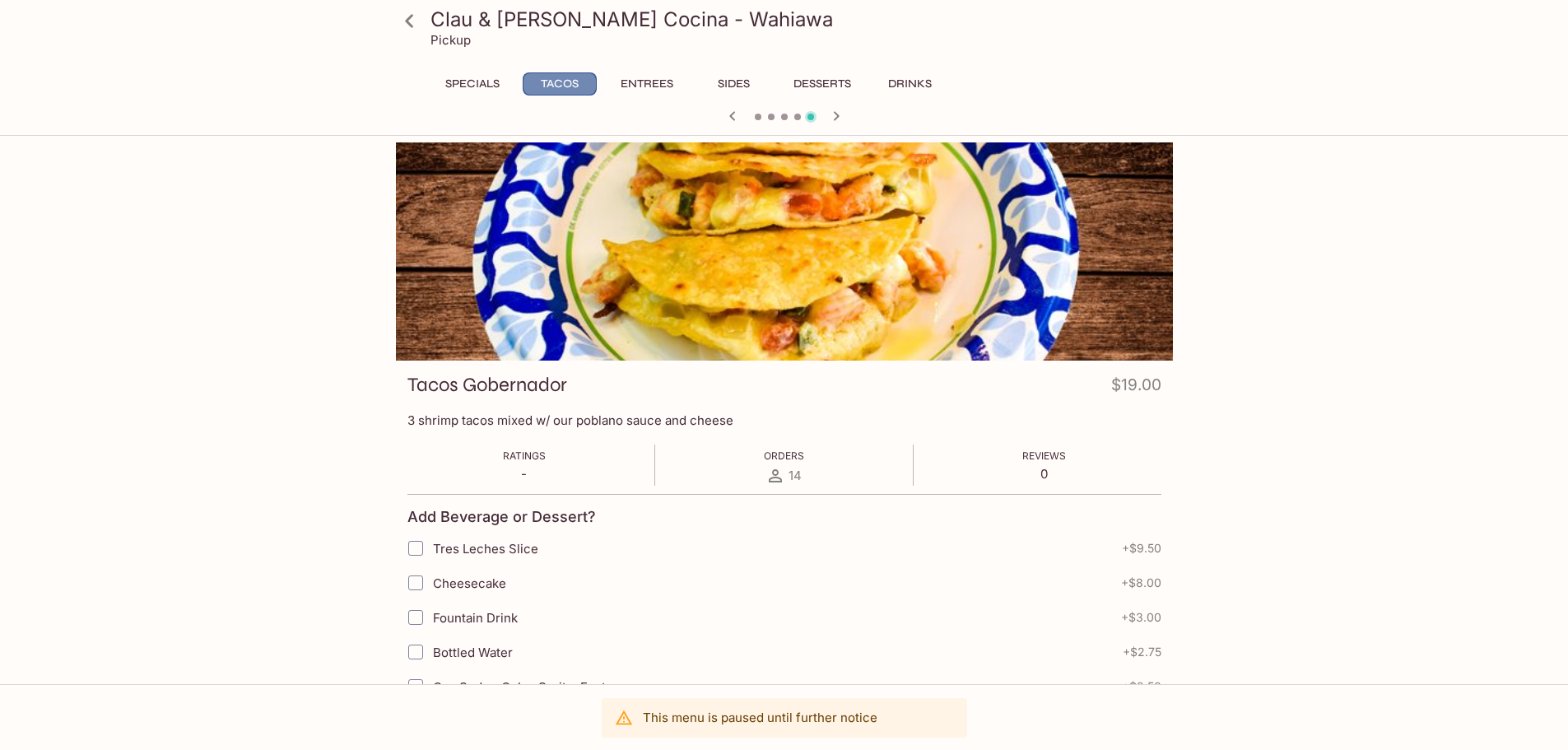
click at [584, 85] on button "Tacos" at bounding box center [559, 83] width 74 height 23
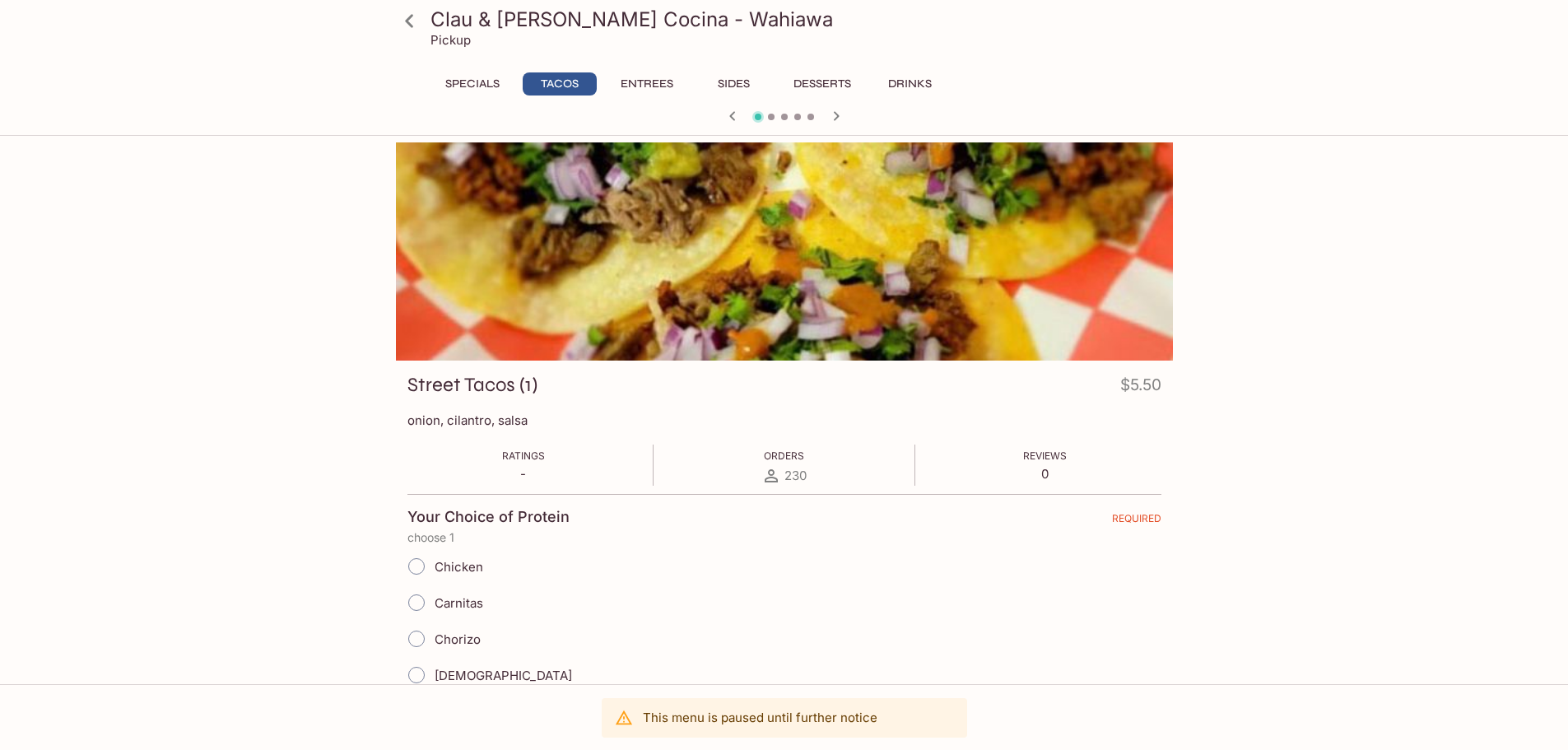
click at [464, 78] on button "Specials" at bounding box center [472, 83] width 74 height 23
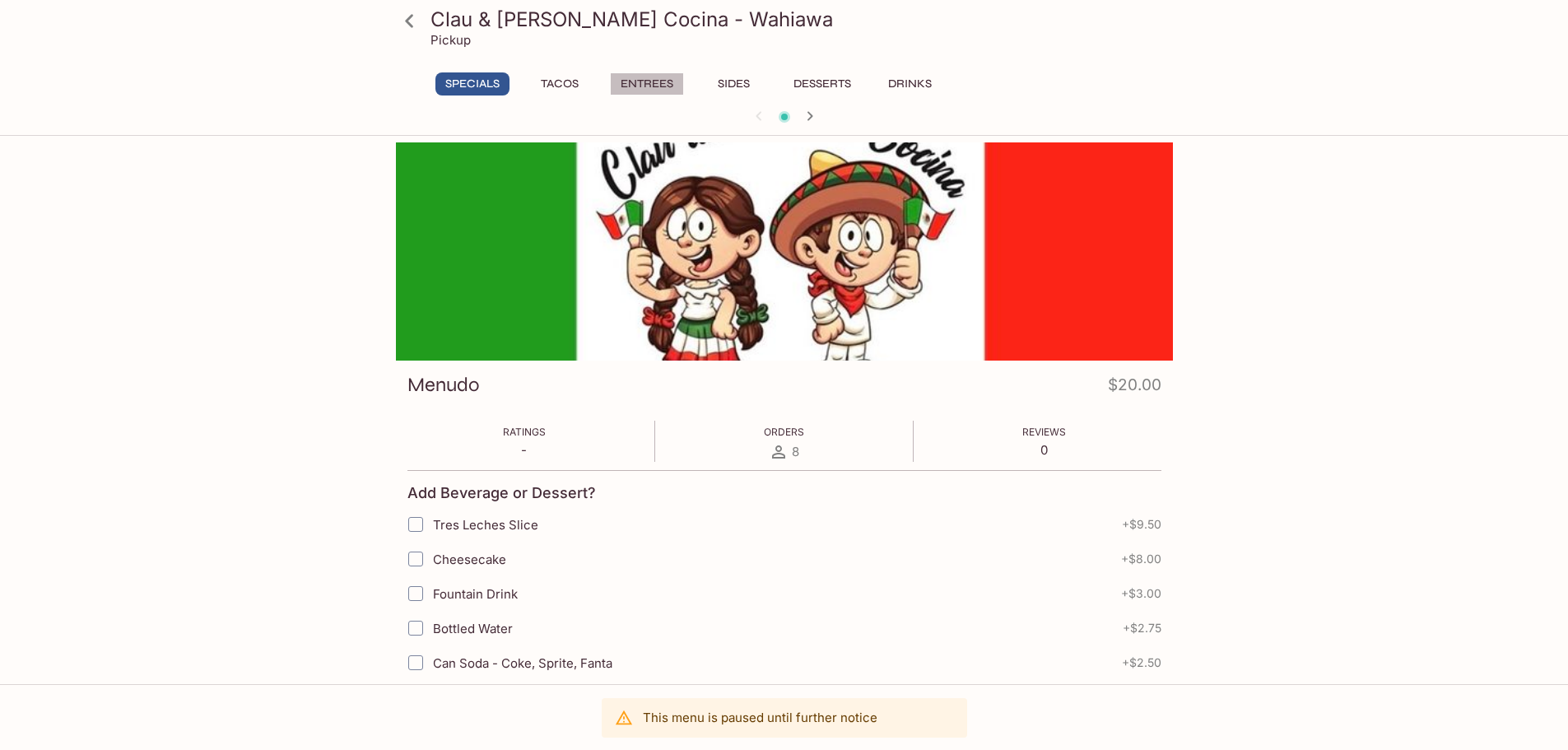
click at [639, 78] on button "Entrees" at bounding box center [646, 83] width 74 height 23
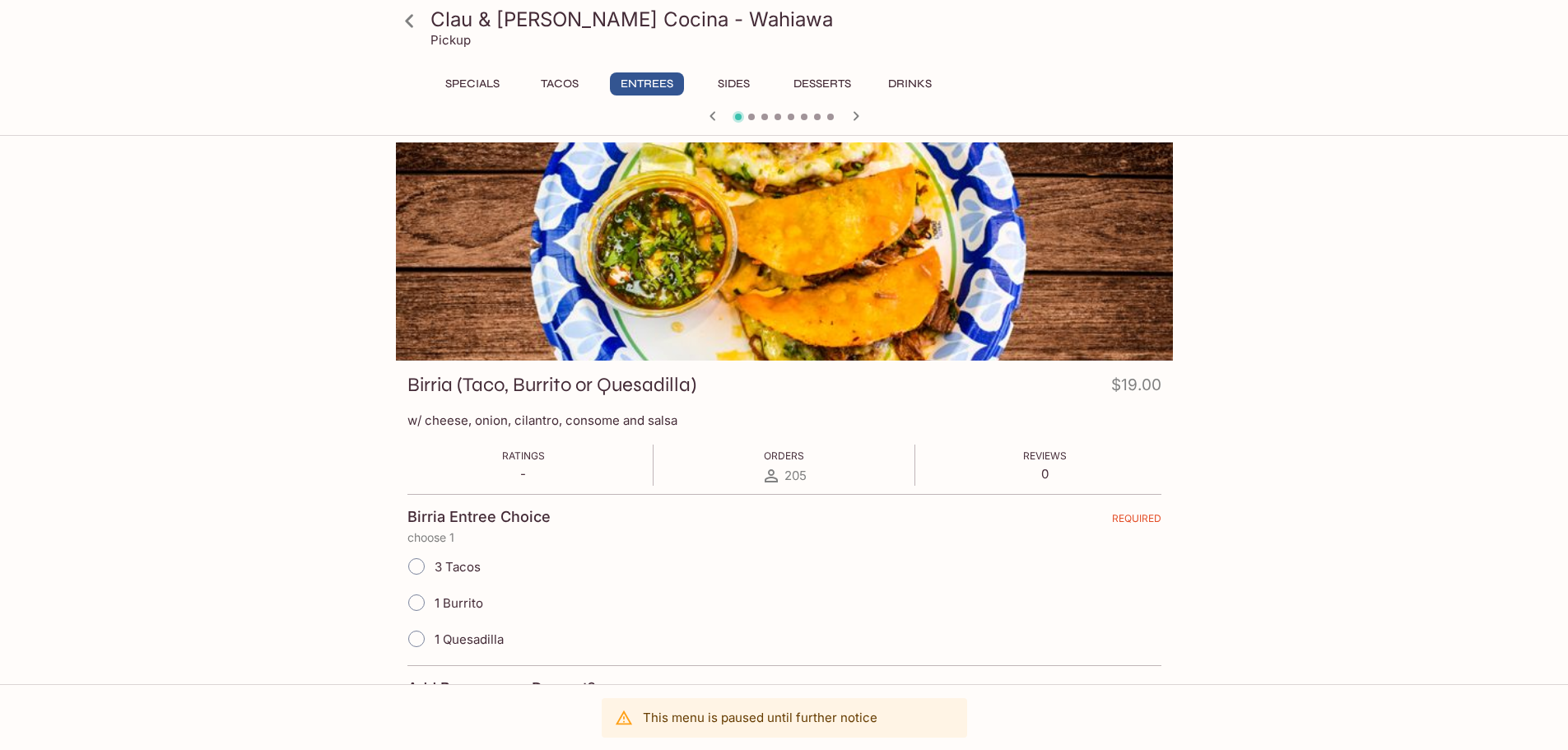
click at [724, 81] on button "Sides" at bounding box center [734, 83] width 74 height 23
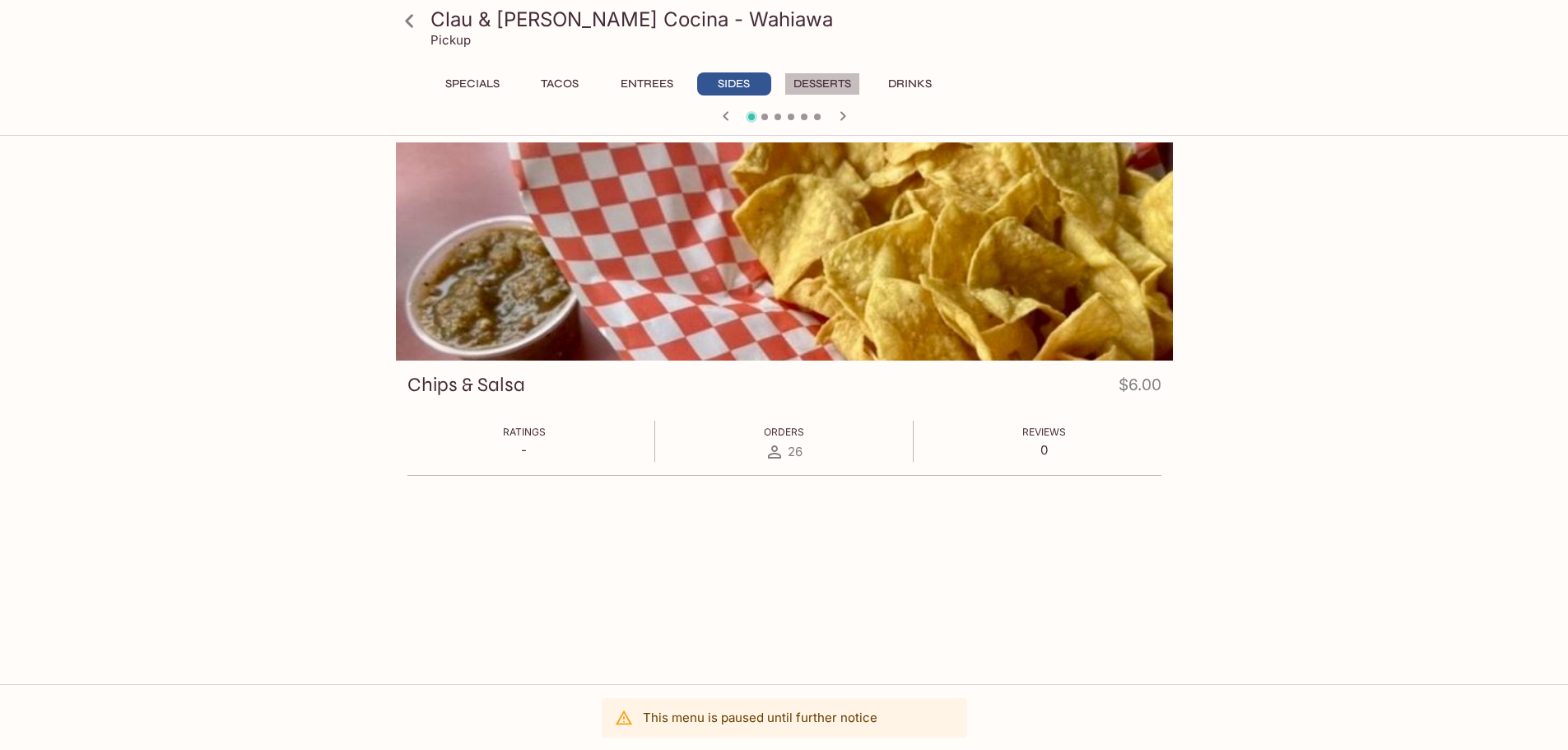
click at [804, 81] on button "Desserts" at bounding box center [822, 83] width 75 height 23
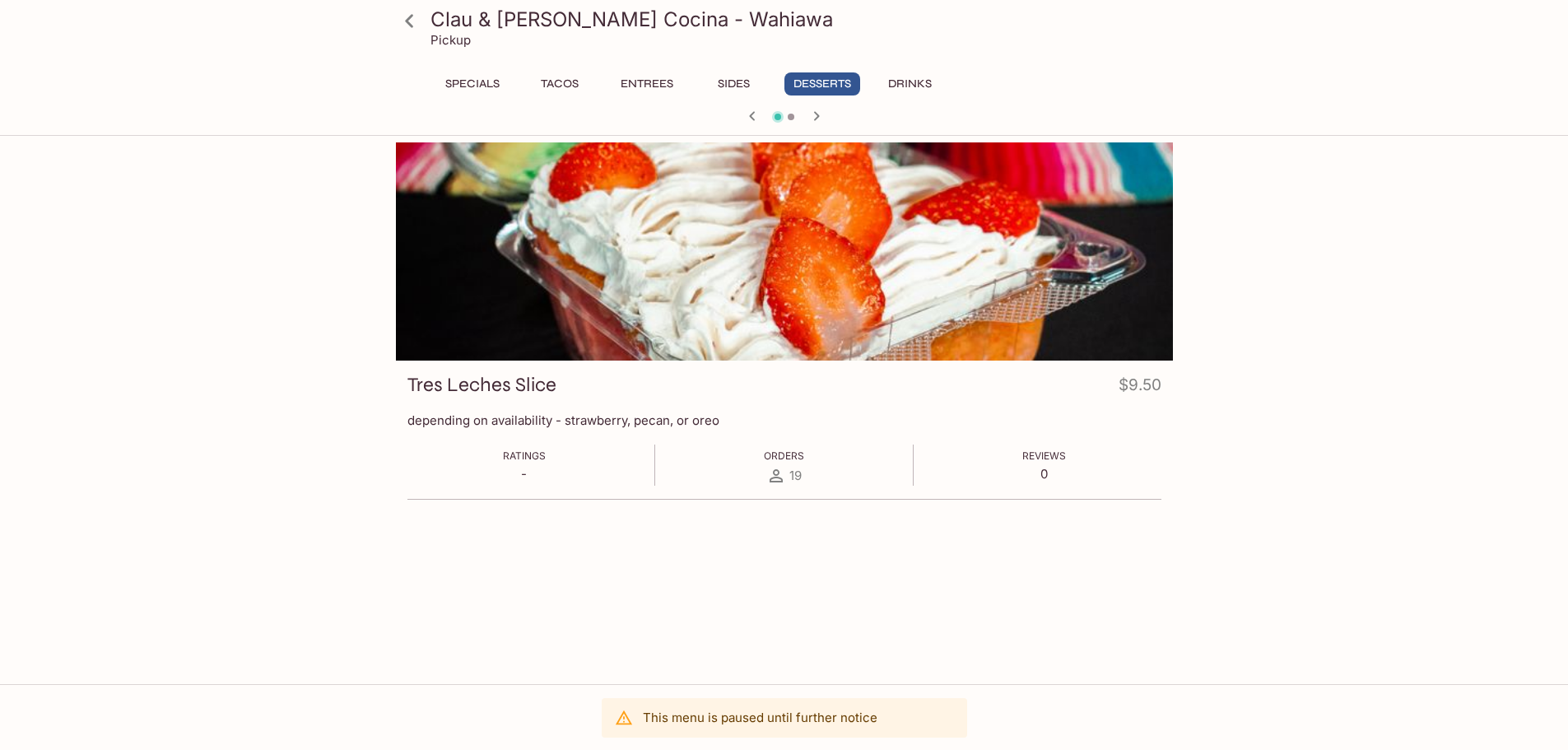
click at [900, 86] on button "Drinks" at bounding box center [910, 83] width 74 height 23
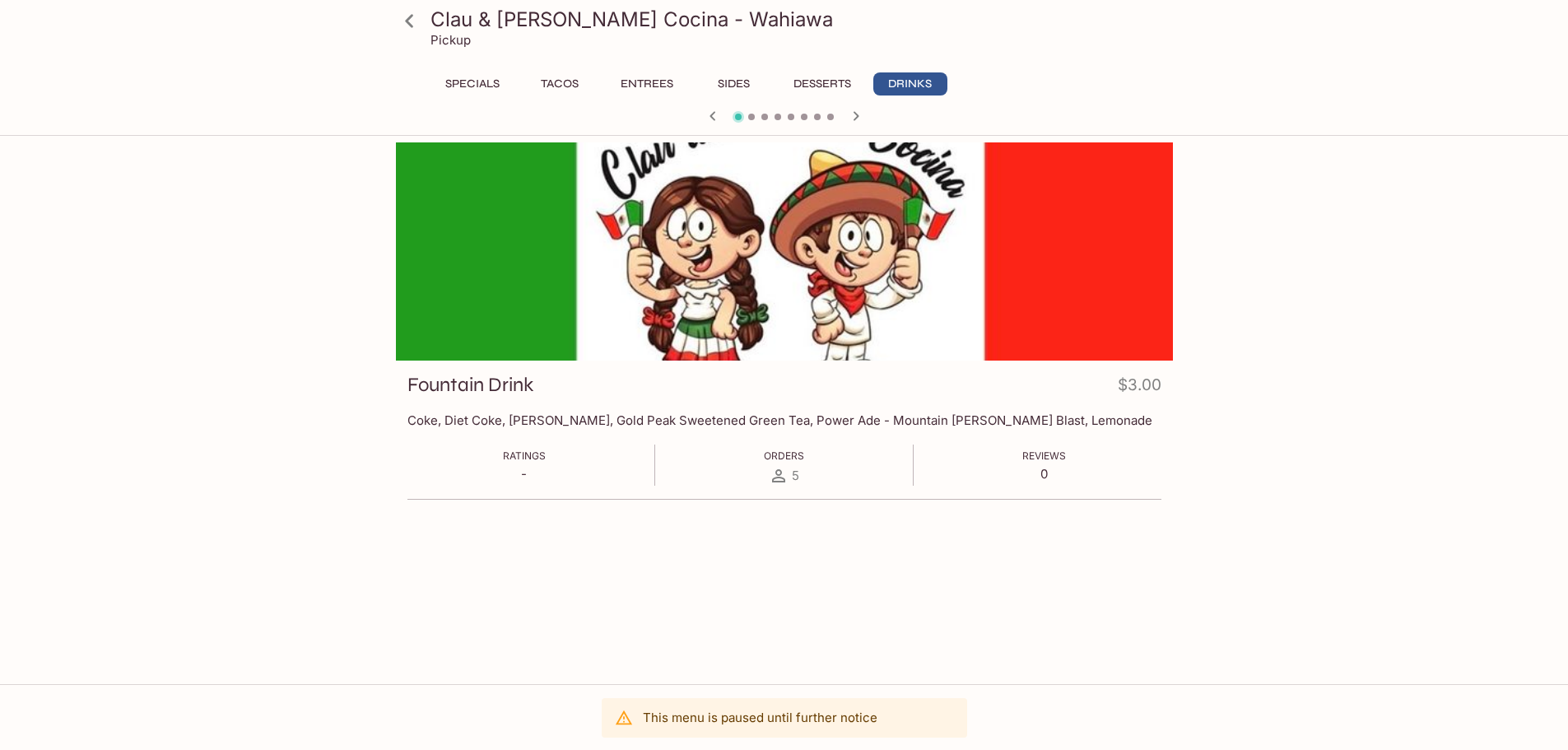
click at [411, 17] on icon at bounding box center [409, 21] width 8 height 13
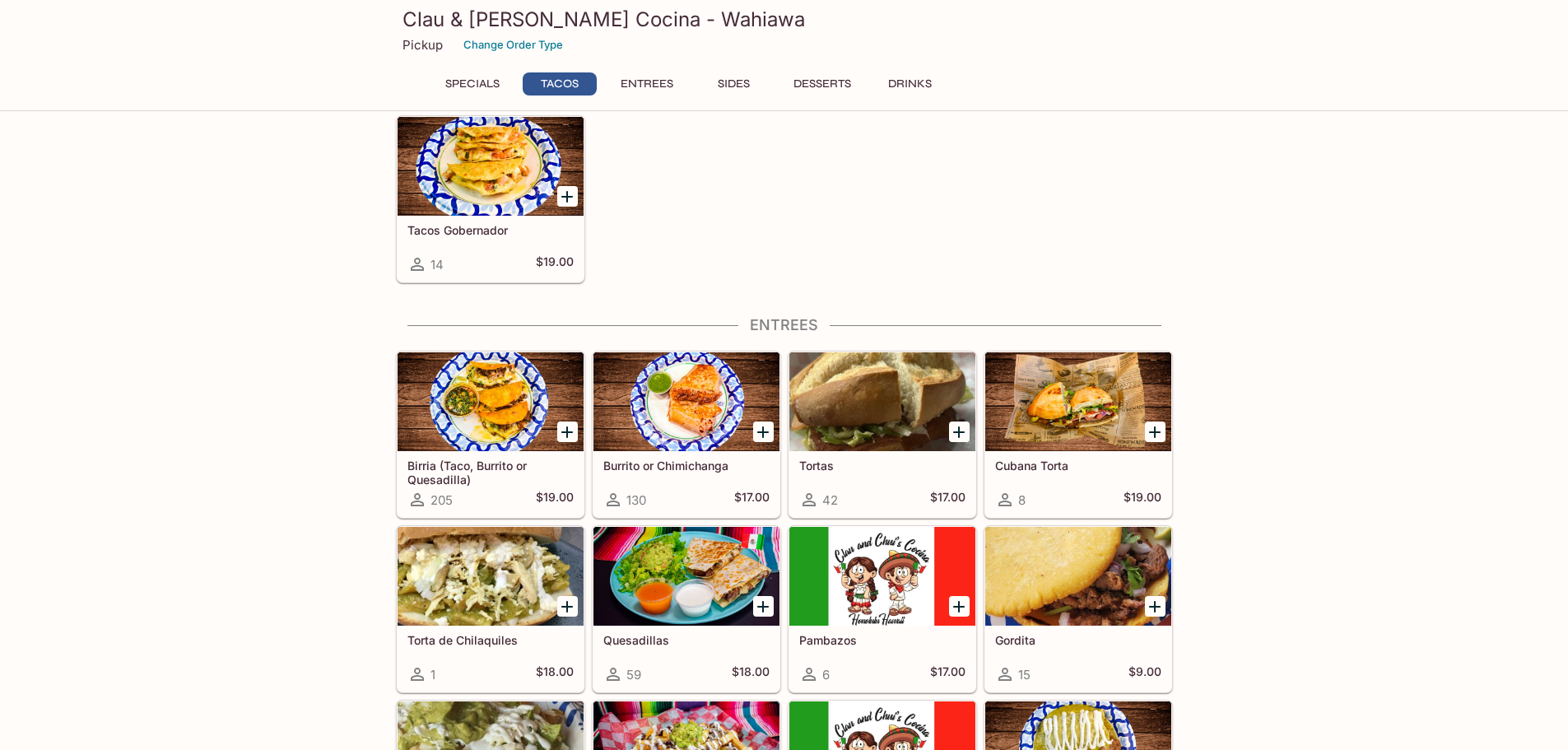
scroll to position [576, 0]
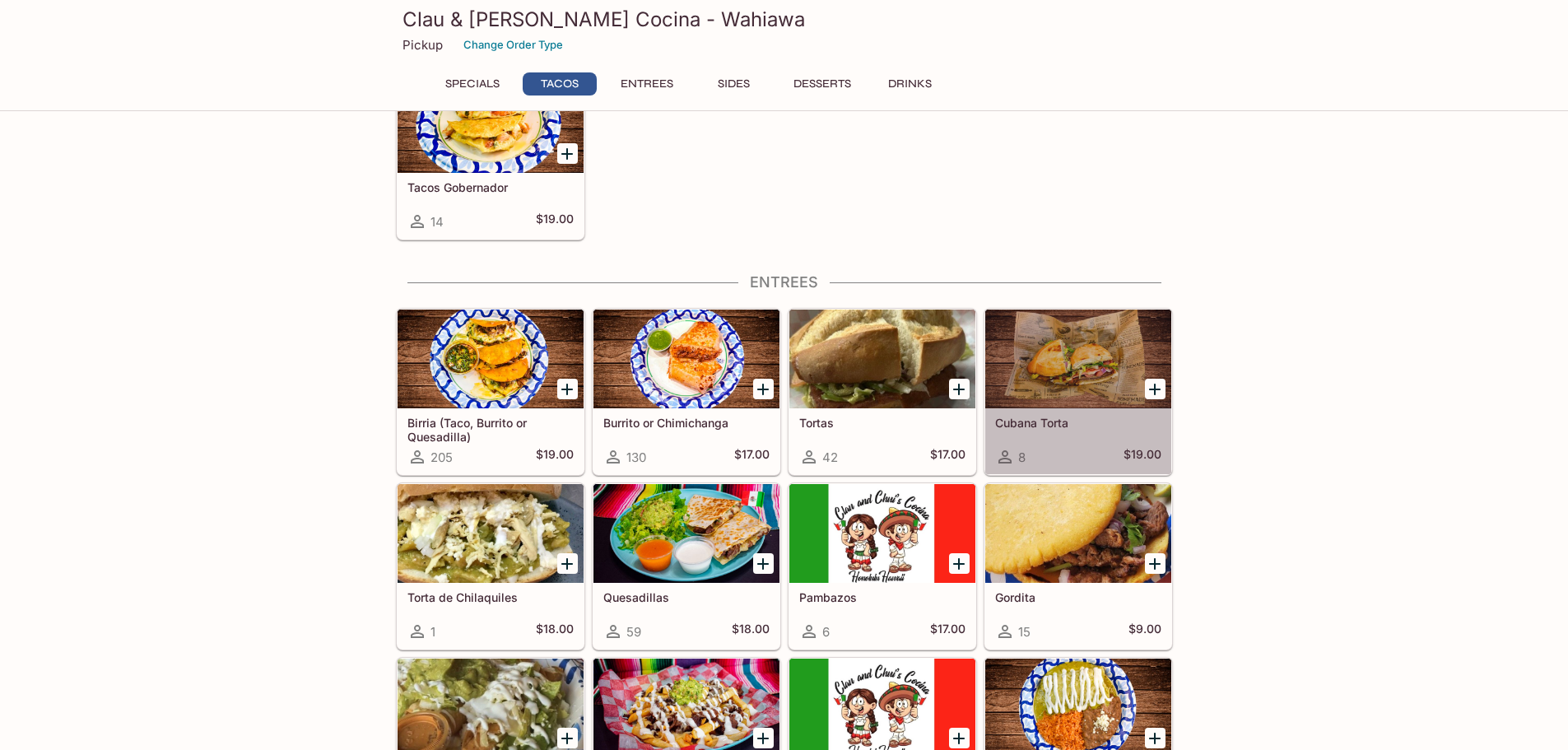
click at [1092, 451] on div "8 $19.00" at bounding box center [1078, 457] width 166 height 20
